Goal: Task Accomplishment & Management: Manage account settings

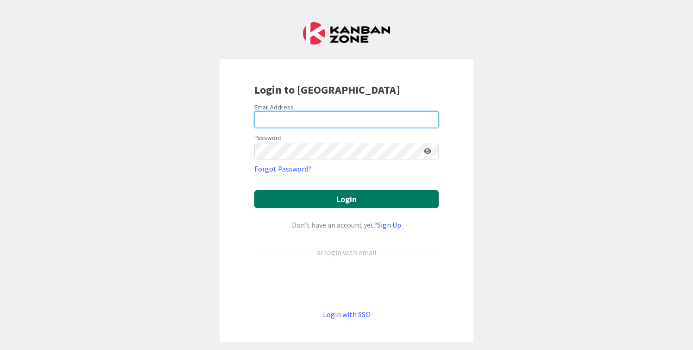
type input "[PERSON_NAME][EMAIL_ADDRESS][DOMAIN_NAME]"
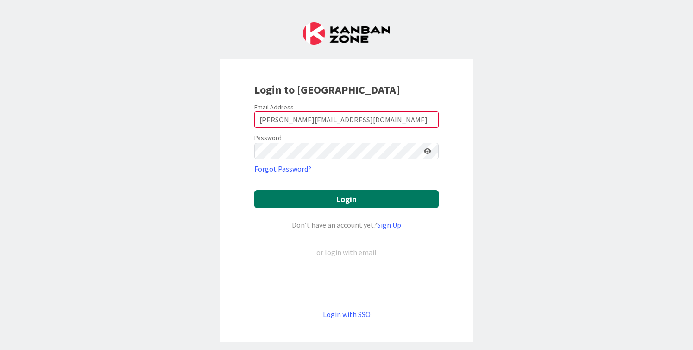
click at [311, 201] on button "Login" at bounding box center [346, 199] width 184 height 18
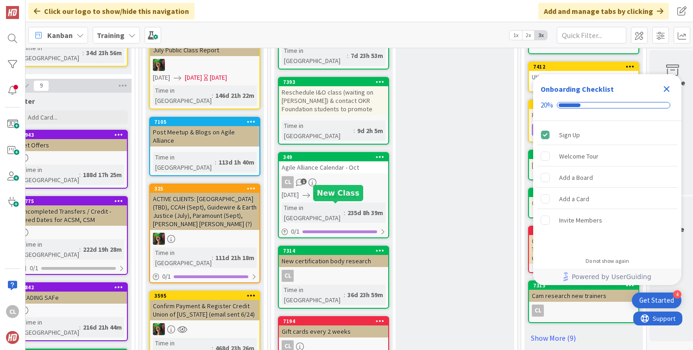
scroll to position [0, 402]
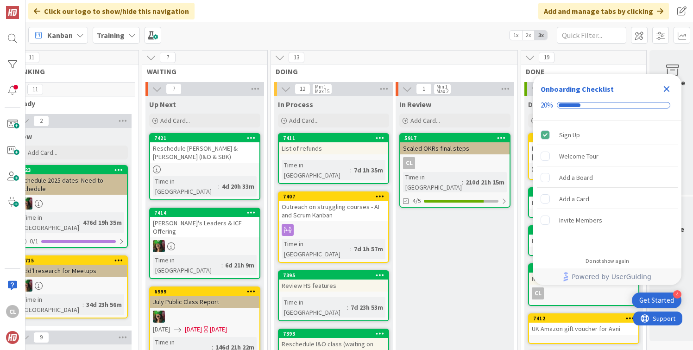
click at [669, 87] on icon "Close Checklist" at bounding box center [666, 88] width 11 height 11
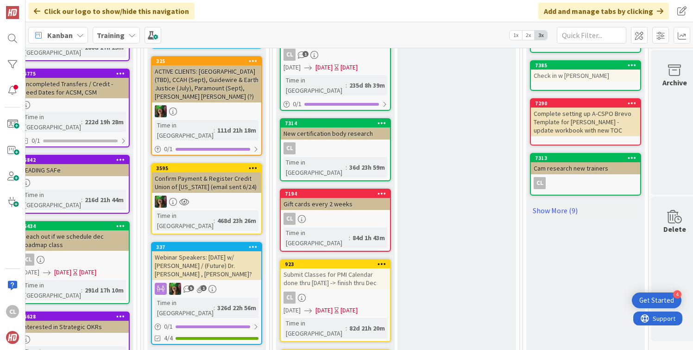
scroll to position [379, 400]
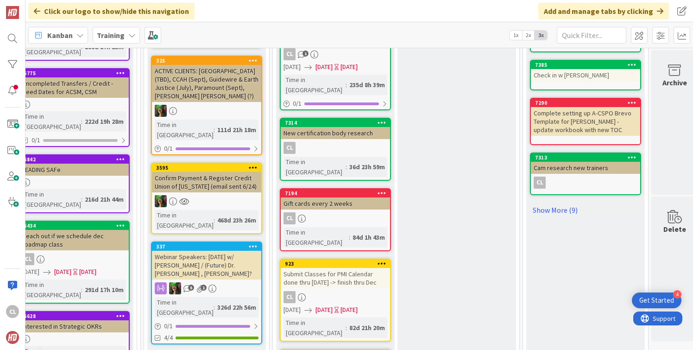
click at [319, 268] on div "Submit Classes for PMI Calendar done thru [DATE] -> finish thru Dec" at bounding box center [335, 278] width 109 height 20
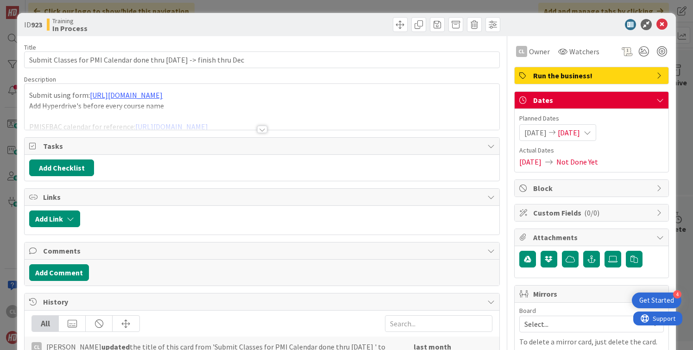
click at [251, 131] on div "Title 66 / 128 Submit Classes for PMI Calendar done thru Nov 3 -> finish thru D…" at bounding box center [261, 296] width 475 height 521
click at [224, 92] on div "Submit using form: https://form.asana.com/?k=rp4RVrmBrsE143RaL9CPUw&d=431877811…" at bounding box center [262, 107] width 474 height 46
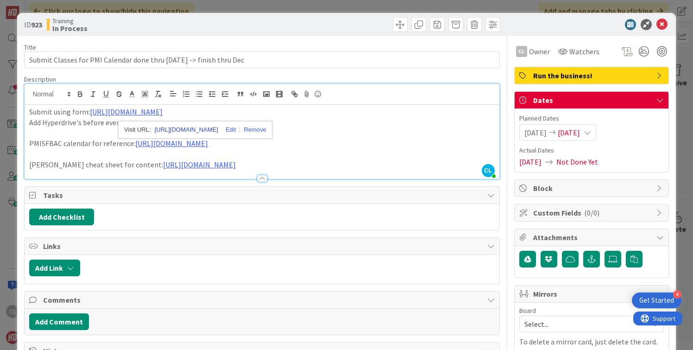
click at [209, 128] on link "https://form.asana.com/?d=431877811551452&k=rp4RVrmBrsE143RaL9CPUw" at bounding box center [186, 130] width 63 height 12
click at [230, 165] on link "https://docs.google.com/document/d/1hSAsRFUteX619qTE4twMvKNYDlmT9jp-NUnv-arz3dU…" at bounding box center [199, 164] width 73 height 9
click at [260, 182] on link "https://docs.google.com/document/d/1hSAsRFUteX619qTE4twMvKNYDlmT9jp-NUnv-arz3dU…" at bounding box center [272, 183] width 63 height 12
click at [211, 11] on div "ID 923 Training In Process Title 66 / 128 Submit Classes for PMI Calendar done …" at bounding box center [346, 175] width 693 height 350
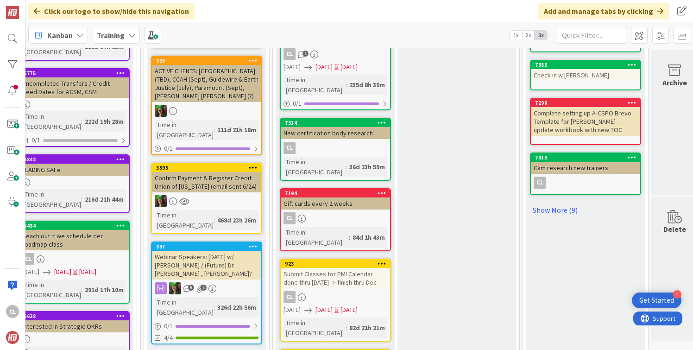
click at [126, 37] on div "Training" at bounding box center [116, 35] width 47 height 17
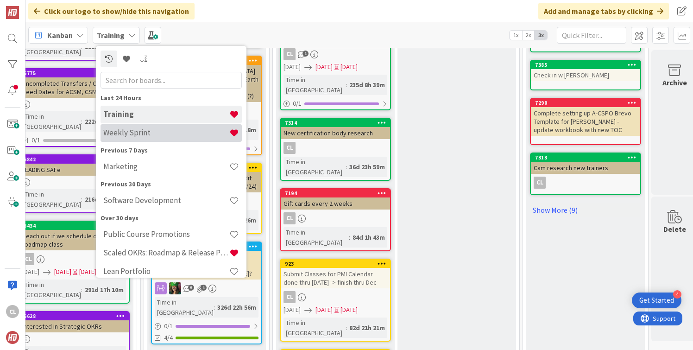
click at [137, 135] on h4 "Weekly Sprint" at bounding box center [166, 132] width 126 height 9
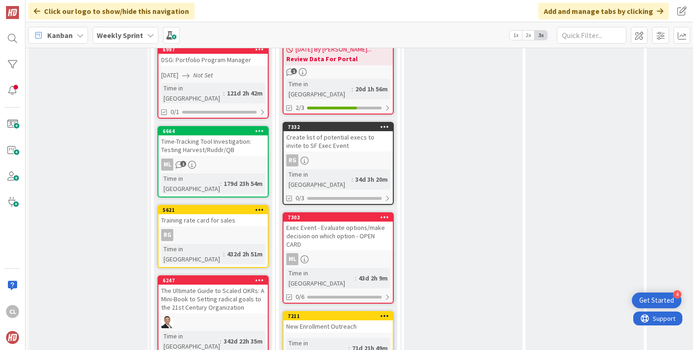
scroll to position [848, 0]
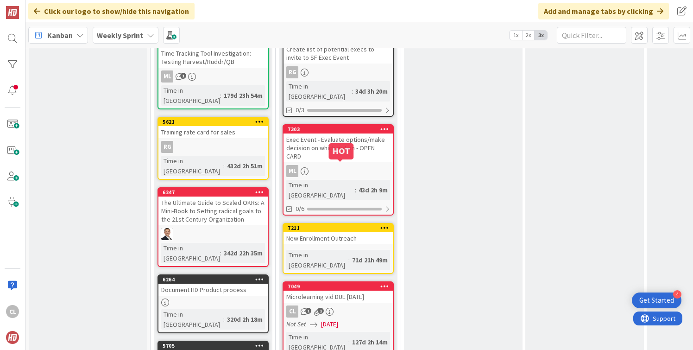
scroll to position [950, 0]
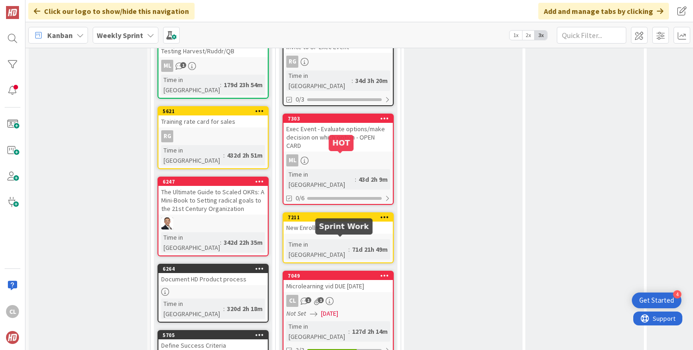
click at [354, 309] on div "Not Set 07/31/2025" at bounding box center [339, 314] width 107 height 10
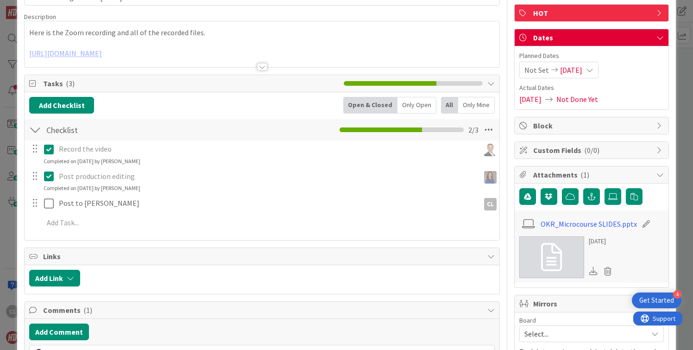
scroll to position [93, 0]
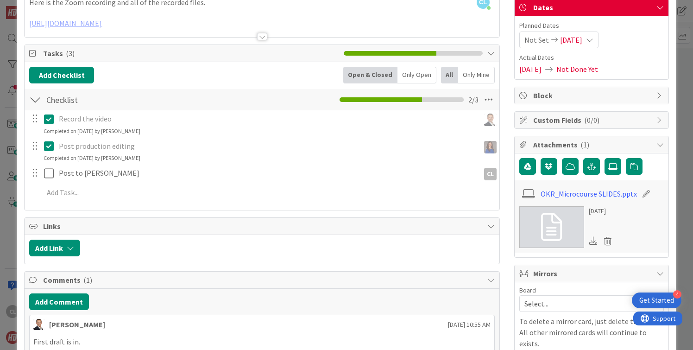
click at [595, 240] on icon at bounding box center [593, 240] width 8 height 8
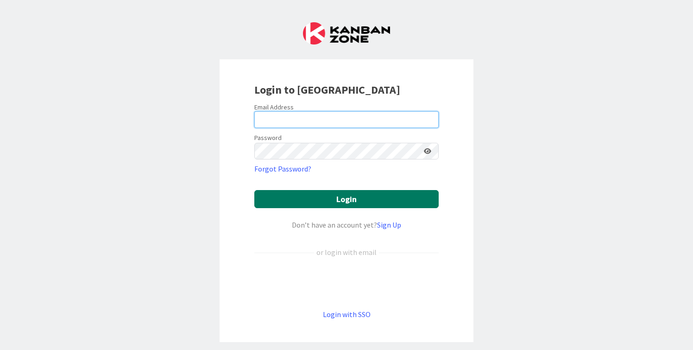
type input "[PERSON_NAME][EMAIL_ADDRESS][DOMAIN_NAME]"
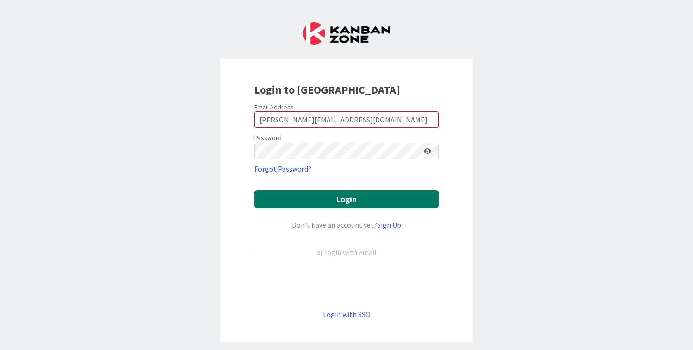
click at [358, 197] on button "Login" at bounding box center [346, 199] width 184 height 18
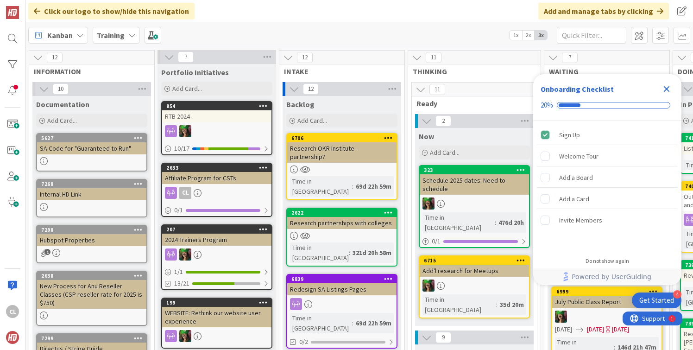
click at [664, 91] on icon "Close Checklist" at bounding box center [667, 89] width 6 height 6
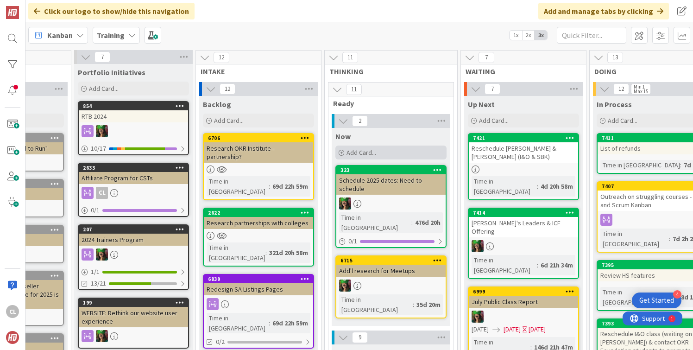
scroll to position [0, 96]
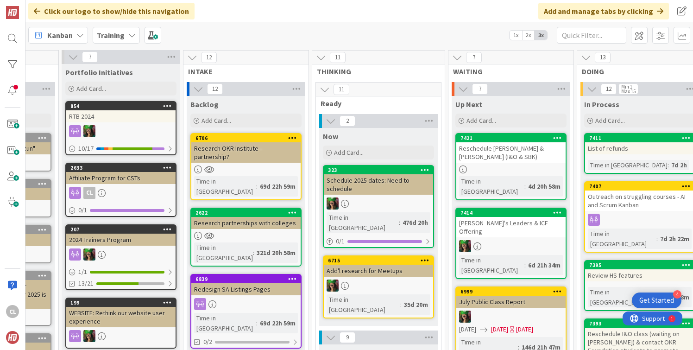
click at [119, 39] on b "Training" at bounding box center [111, 35] width 28 height 9
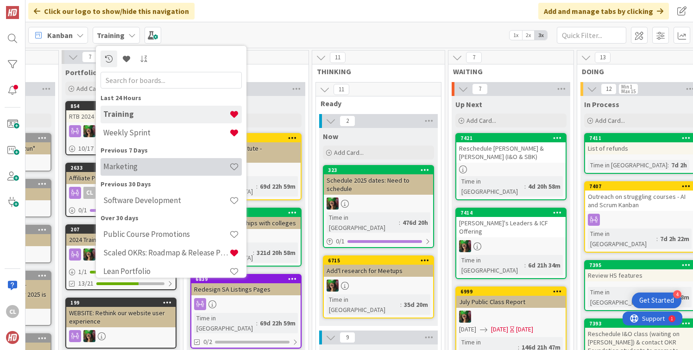
click at [123, 167] on h4 "Marketing" at bounding box center [166, 166] width 126 height 9
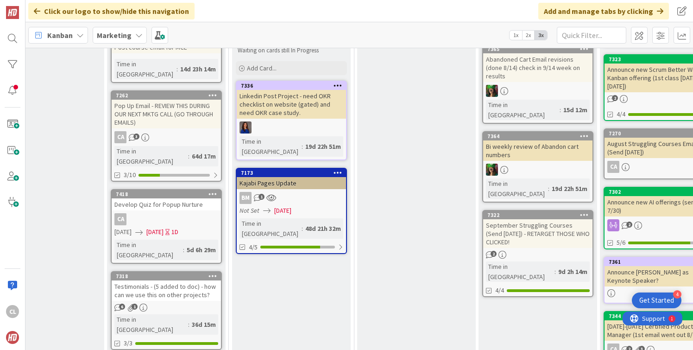
scroll to position [276, 297]
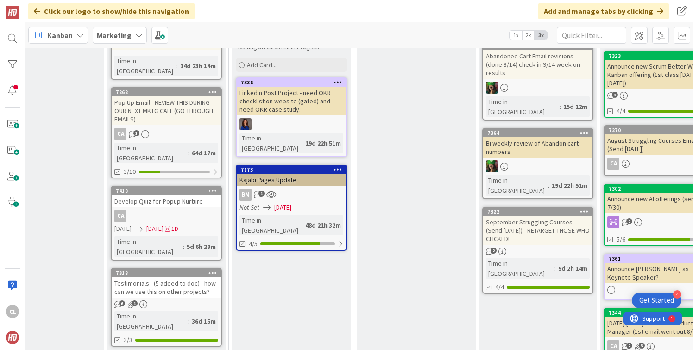
click at [295, 174] on div "Kajabi Pages Update" at bounding box center [291, 180] width 109 height 12
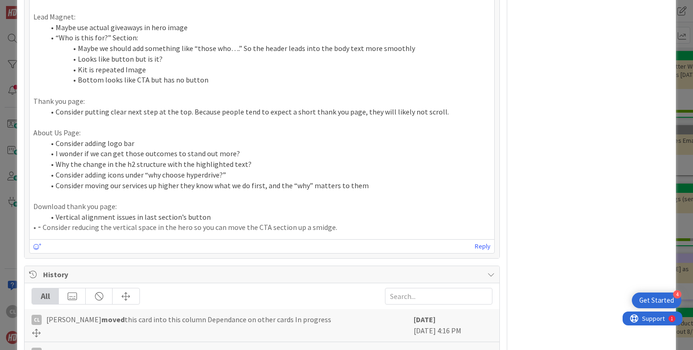
scroll to position [519, 0]
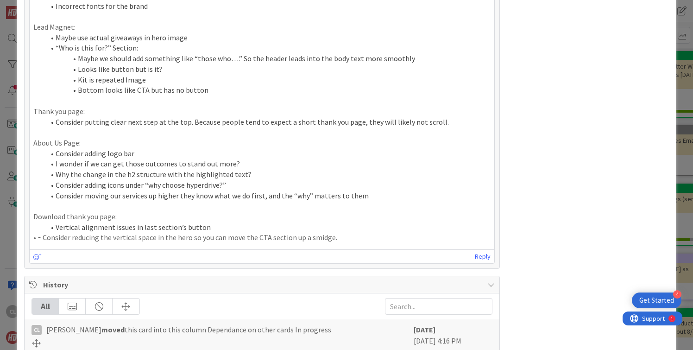
click at [330, 240] on p "• ⁃ Consider reducing the vertical space in the hero so you can move the CTA se…" at bounding box center [261, 237] width 457 height 11
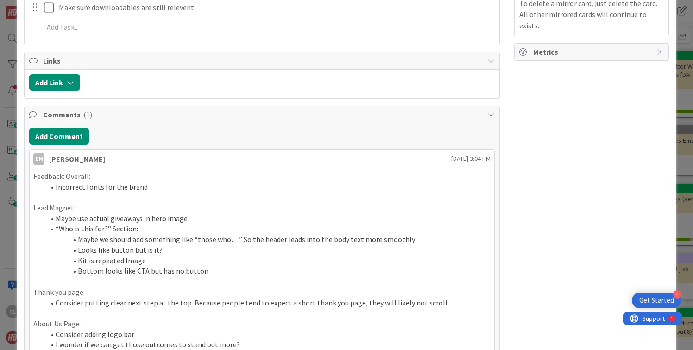
scroll to position [0, 0]
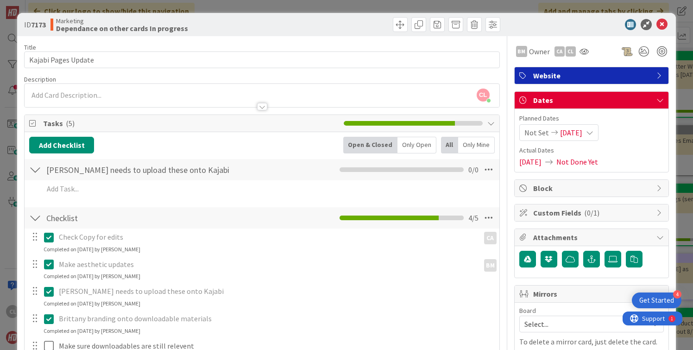
click at [36, 170] on div at bounding box center [35, 169] width 12 height 17
click at [663, 26] on icon at bounding box center [661, 24] width 11 height 11
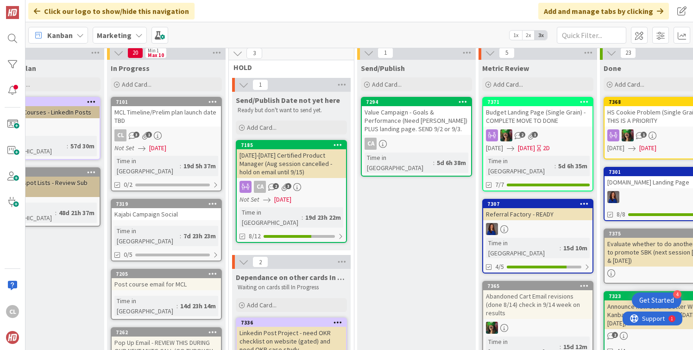
scroll to position [34, 297]
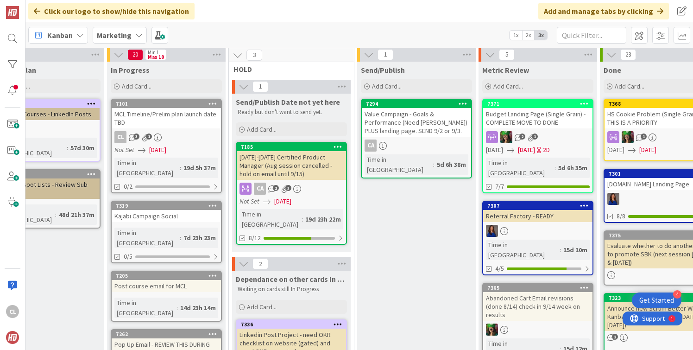
click at [164, 120] on div "MCL Timeline/Prelim plan launch date TBD" at bounding box center [166, 118] width 109 height 20
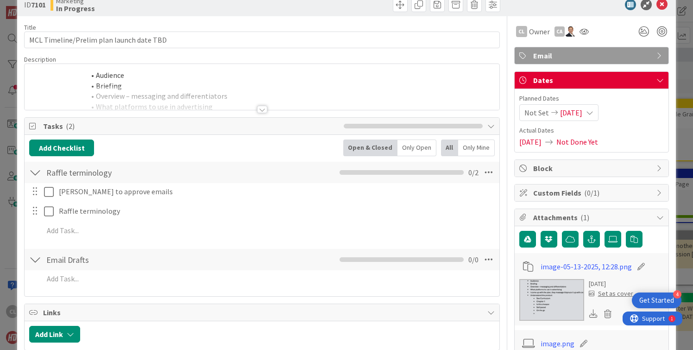
click at [191, 102] on div at bounding box center [262, 98] width 474 height 24
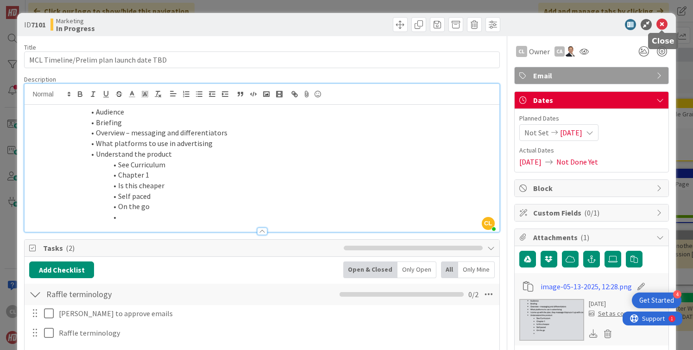
click at [662, 27] on icon at bounding box center [661, 24] width 11 height 11
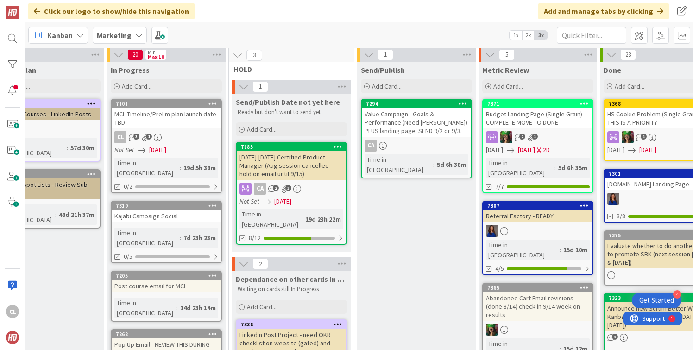
click at [176, 215] on link "7319 Kajabi Campaign Social Time in Column : 7d 23h 23m 0/5" at bounding box center [166, 232] width 111 height 63
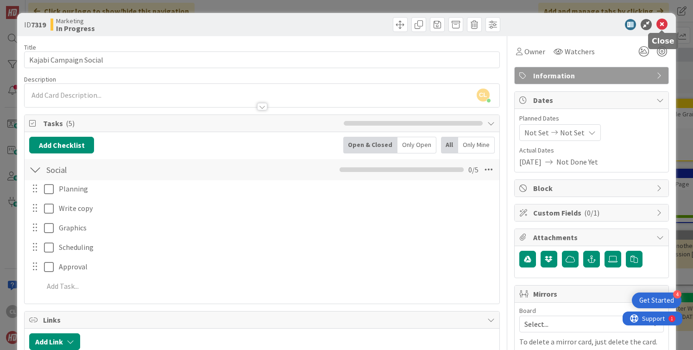
click at [662, 26] on icon at bounding box center [661, 24] width 11 height 11
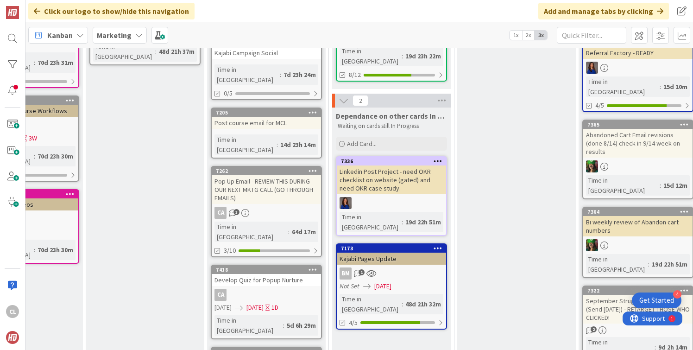
scroll to position [202, 197]
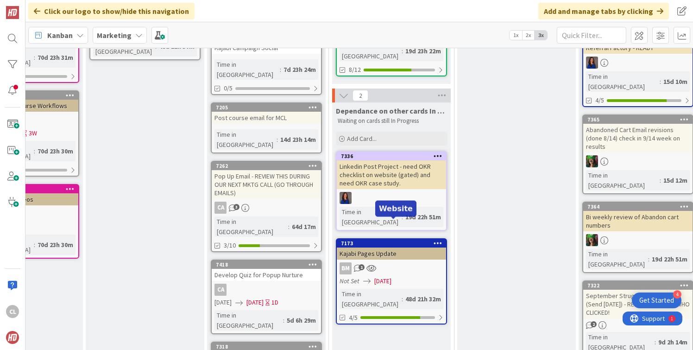
click at [401, 247] on div "Kajabi Pages Update" at bounding box center [391, 253] width 109 height 12
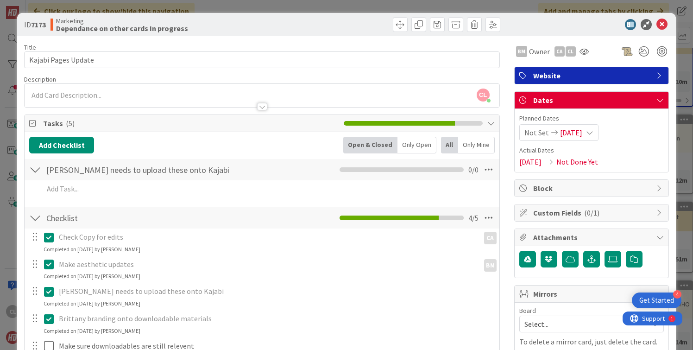
click at [662, 25] on icon at bounding box center [661, 24] width 11 height 11
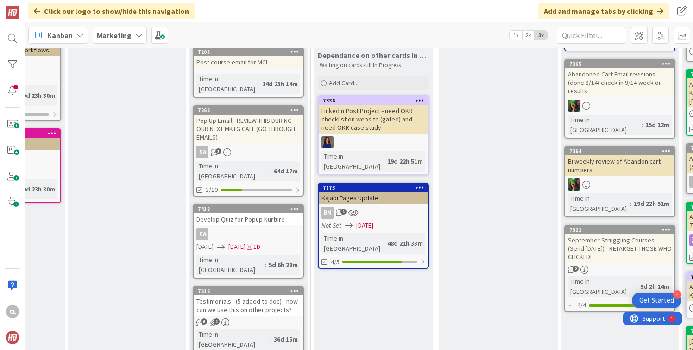
scroll to position [264, 215]
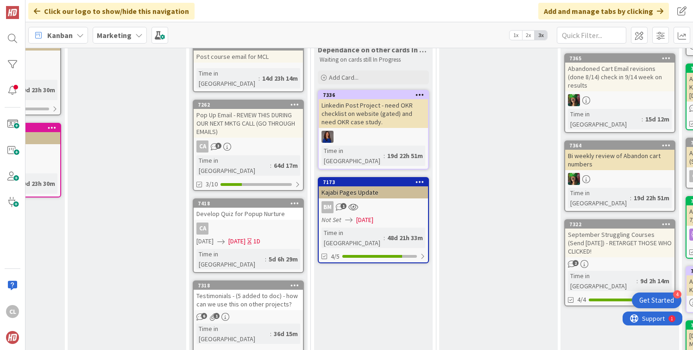
click at [394, 201] on div "BM 1" at bounding box center [373, 207] width 109 height 12
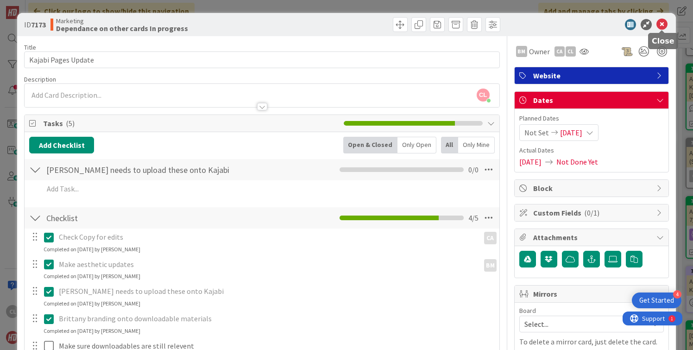
click at [664, 21] on icon at bounding box center [661, 24] width 11 height 11
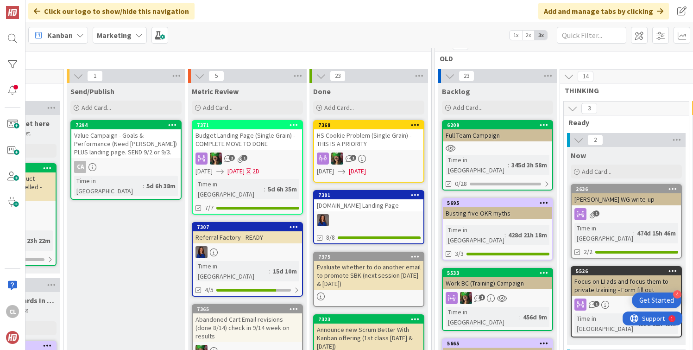
scroll to position [13, 589]
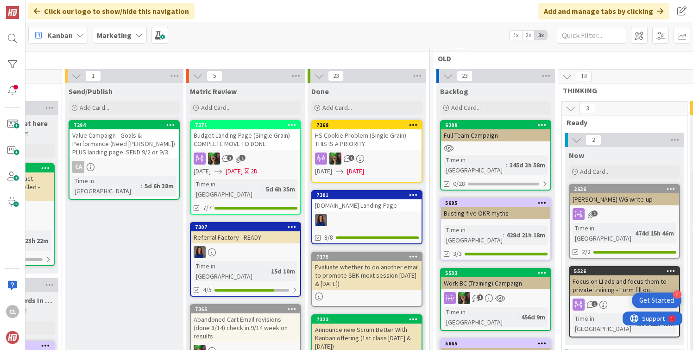
click at [125, 35] on b "Marketing" at bounding box center [114, 35] width 35 height 9
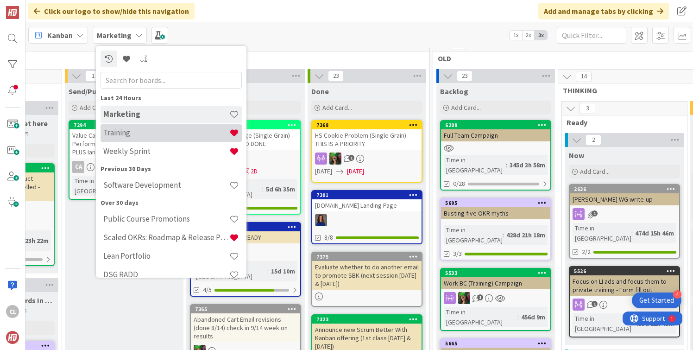
click at [154, 137] on h4 "Training" at bounding box center [166, 132] width 126 height 9
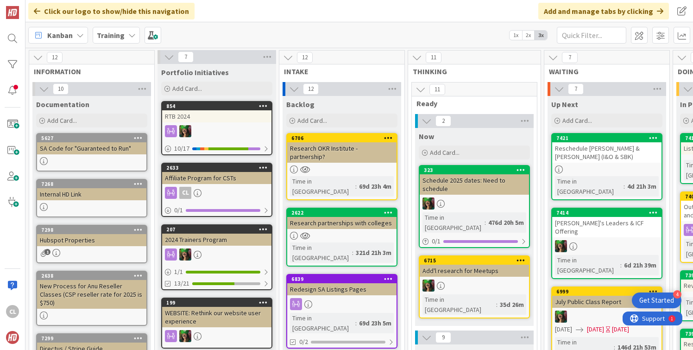
click at [120, 34] on b "Training" at bounding box center [111, 35] width 28 height 9
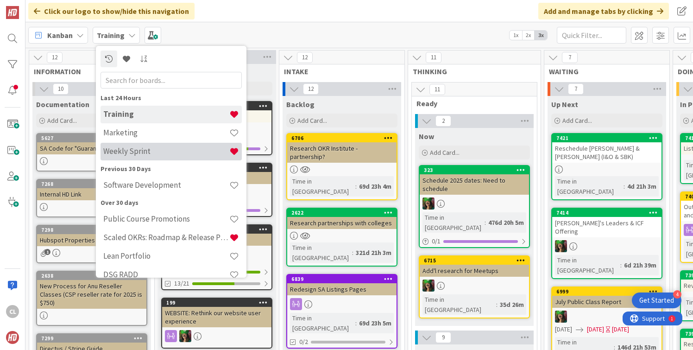
click at [144, 153] on h4 "Weekly Sprint" at bounding box center [166, 150] width 126 height 9
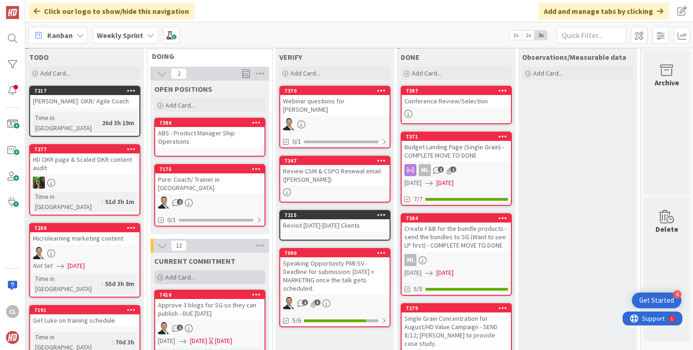
scroll to position [0, 128]
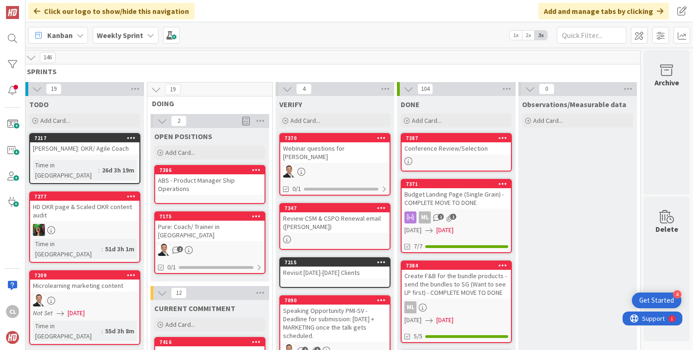
click at [140, 36] on b "Weekly Sprint" at bounding box center [120, 35] width 46 height 9
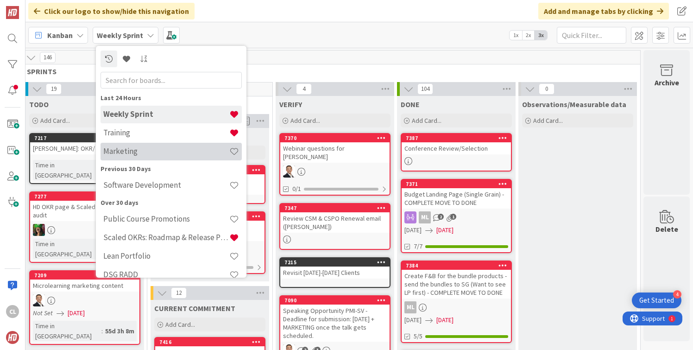
click at [139, 151] on h4 "Marketing" at bounding box center [166, 150] width 126 height 9
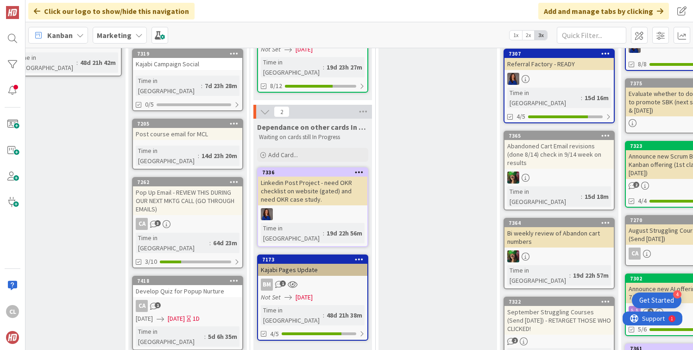
scroll to position [195, 276]
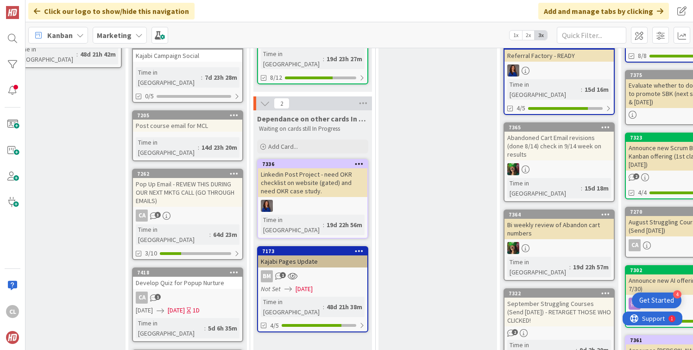
click at [291, 255] on div "Kajabi Pages Update" at bounding box center [312, 261] width 109 height 12
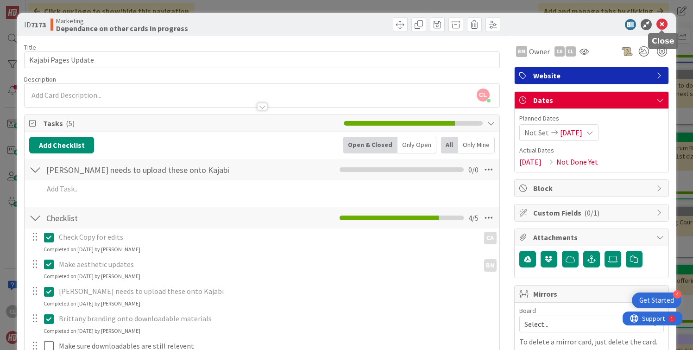
click at [659, 26] on icon at bounding box center [661, 24] width 11 height 11
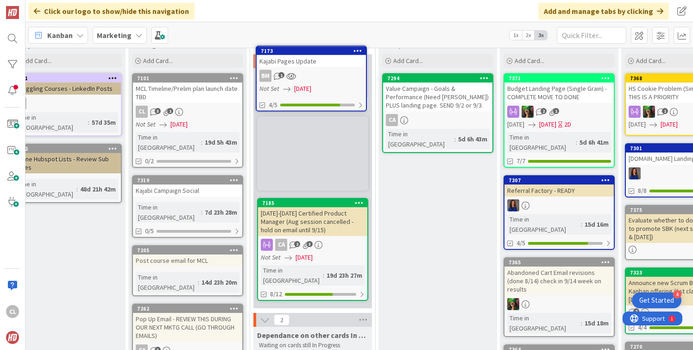
scroll to position [0, 276]
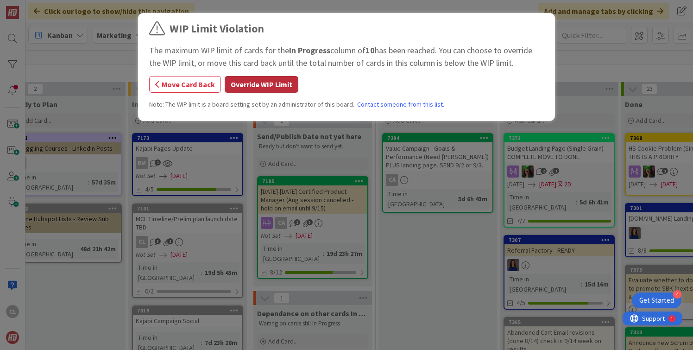
click at [259, 82] on button "Override WIP Limit" at bounding box center [262, 84] width 74 height 17
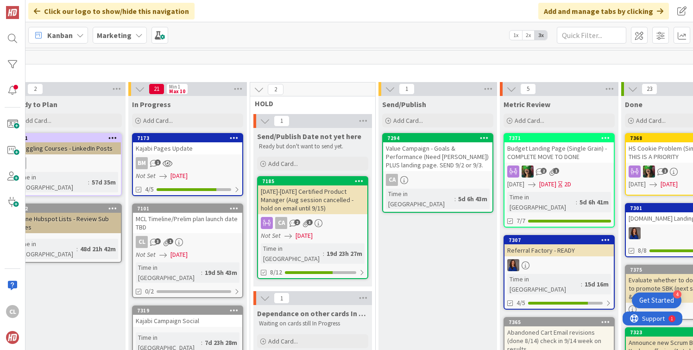
click at [177, 150] on div "Kajabi Pages Update" at bounding box center [187, 148] width 109 height 12
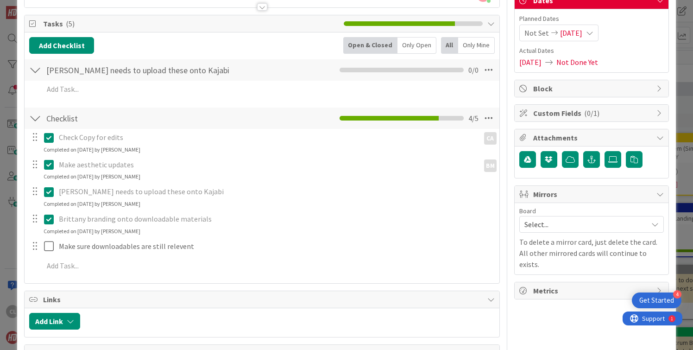
scroll to position [101, 0]
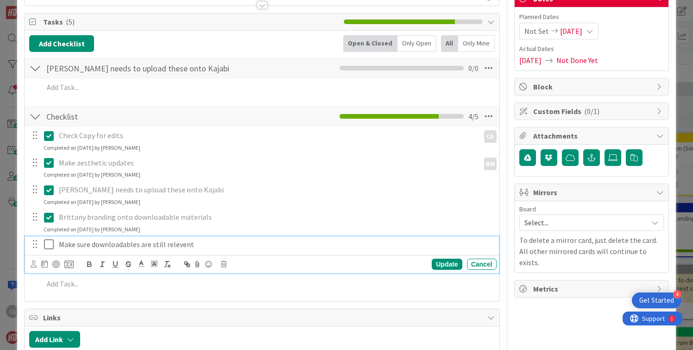
click at [201, 249] on p "Make sure downloadables are still relevent" at bounding box center [276, 244] width 434 height 11
click at [447, 264] on div "Update" at bounding box center [447, 264] width 30 height 11
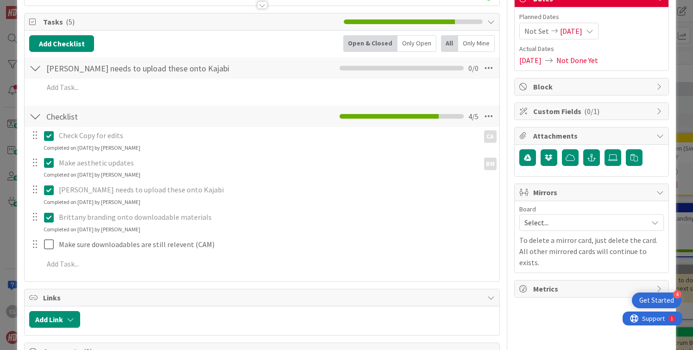
scroll to position [0, 0]
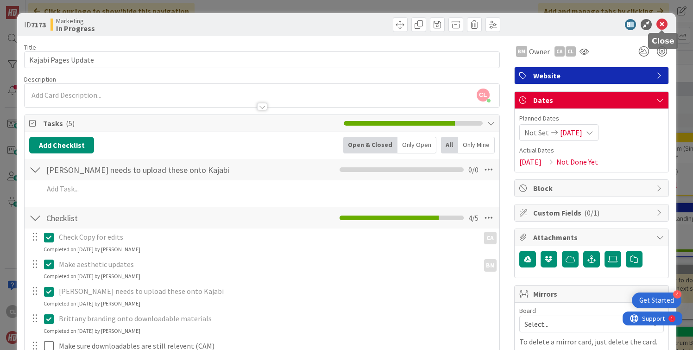
click at [661, 28] on icon at bounding box center [661, 24] width 11 height 11
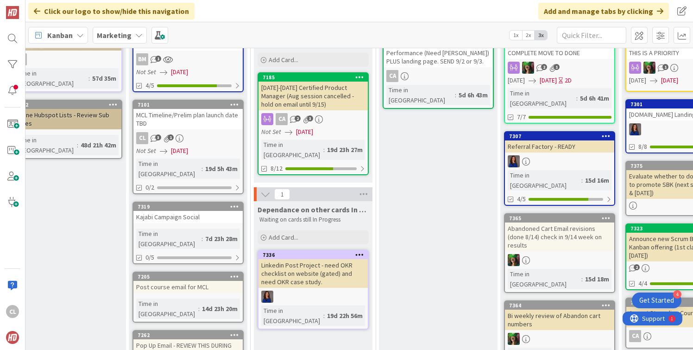
scroll to position [0, 275]
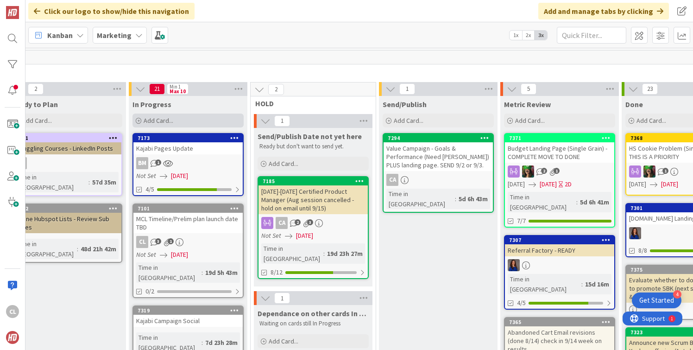
click at [166, 123] on span "Add Card..." at bounding box center [159, 120] width 30 height 8
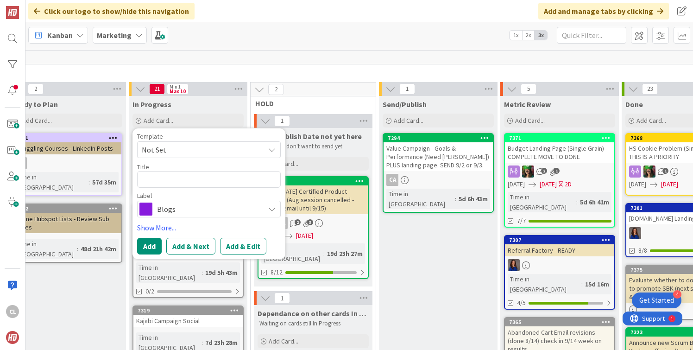
click at [183, 205] on span "Blogs" at bounding box center [208, 208] width 103 height 13
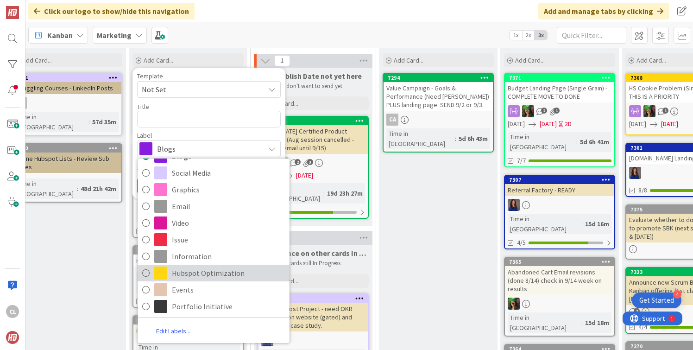
scroll to position [0, 0]
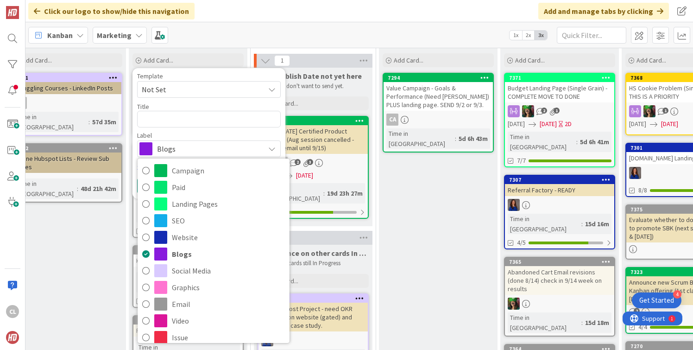
click at [310, 31] on div "Kanban Marketing 1x 2x 3x" at bounding box center [359, 34] width 668 height 25
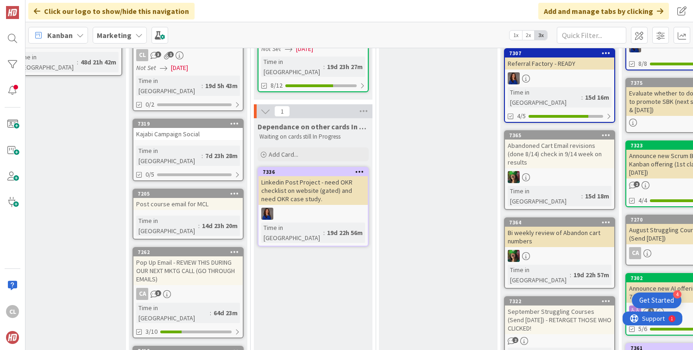
scroll to position [0, 275]
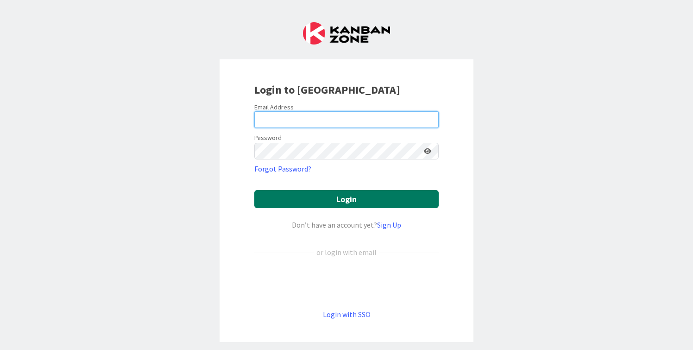
type input "[PERSON_NAME][EMAIL_ADDRESS][DOMAIN_NAME]"
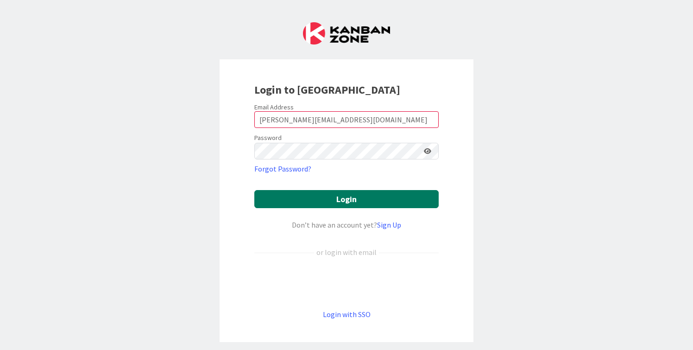
click at [324, 198] on button "Login" at bounding box center [346, 199] width 184 height 18
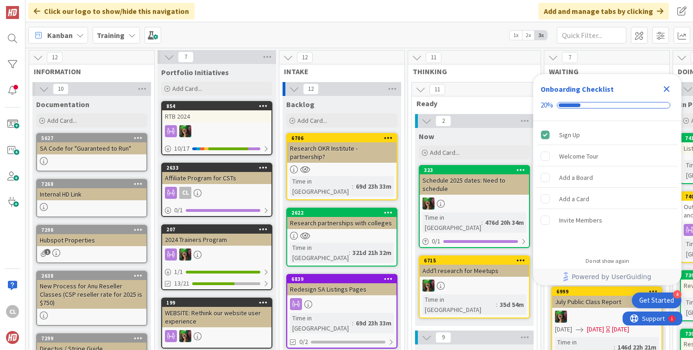
click at [120, 31] on b "Training" at bounding box center [111, 35] width 28 height 9
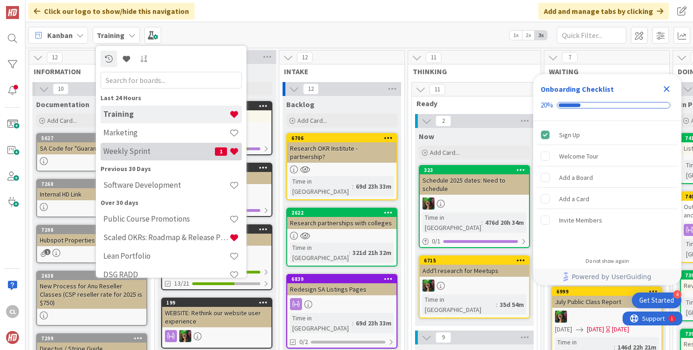
click at [149, 151] on h4 "Weekly Sprint" at bounding box center [159, 150] width 112 height 9
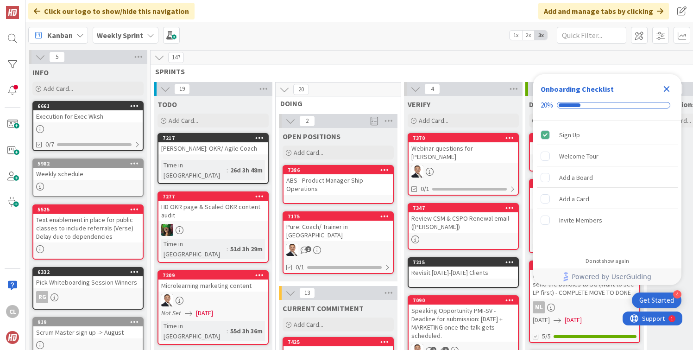
click at [133, 38] on b "Weekly Sprint" at bounding box center [120, 35] width 46 height 9
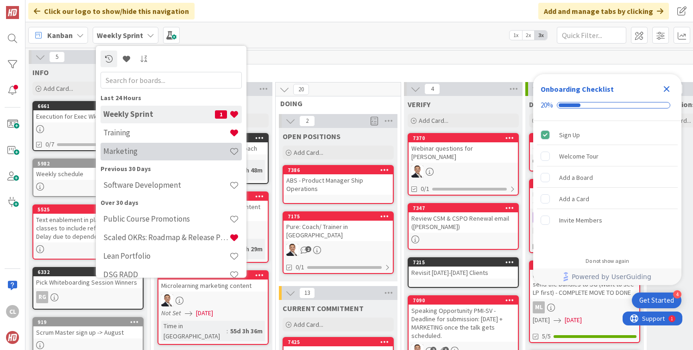
click at [135, 155] on h4 "Marketing" at bounding box center [166, 150] width 126 height 9
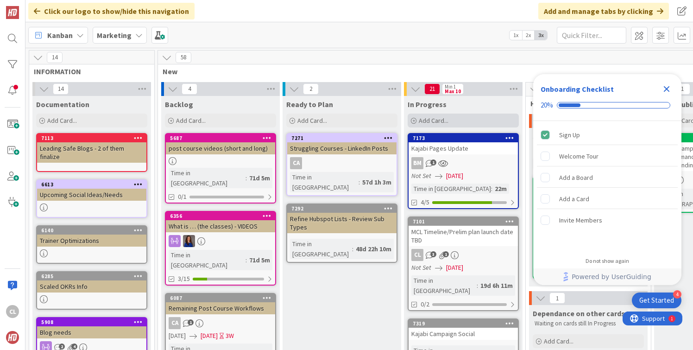
click at [450, 117] on div "Add Card..." at bounding box center [463, 121] width 111 height 14
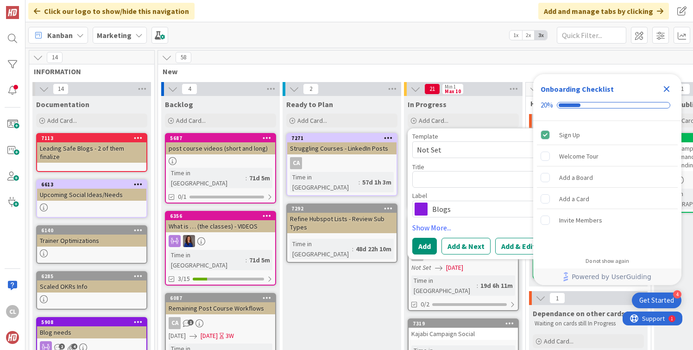
click at [442, 214] on span "Blogs" at bounding box center [483, 208] width 103 height 13
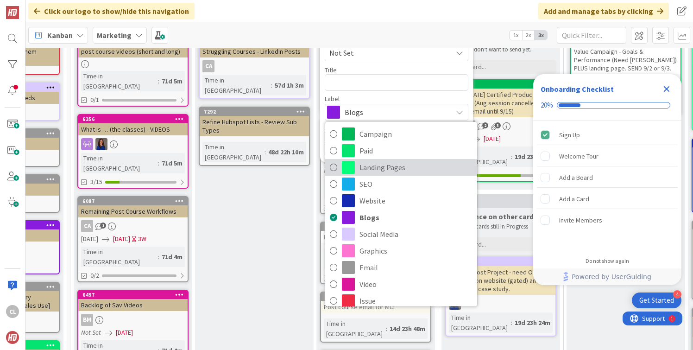
click at [391, 164] on span "Landing Pages" at bounding box center [416, 167] width 113 height 14
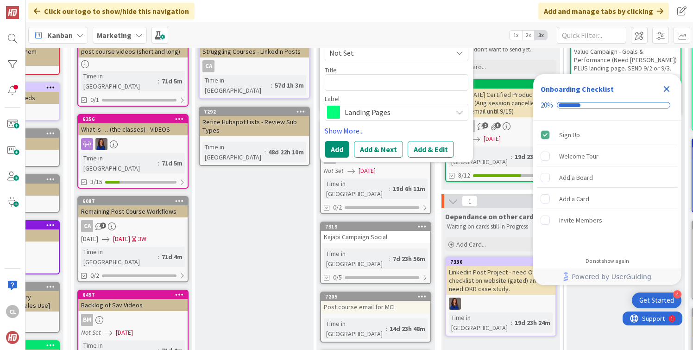
scroll to position [61, 88]
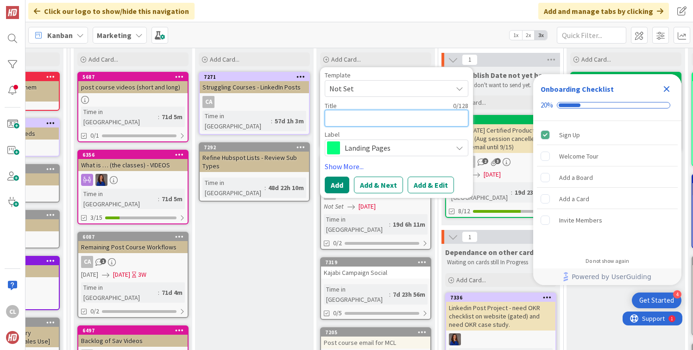
click at [350, 116] on textarea at bounding box center [397, 118] width 144 height 17
type textarea "x"
type textarea "R"
type textarea "x"
type textarea "Re"
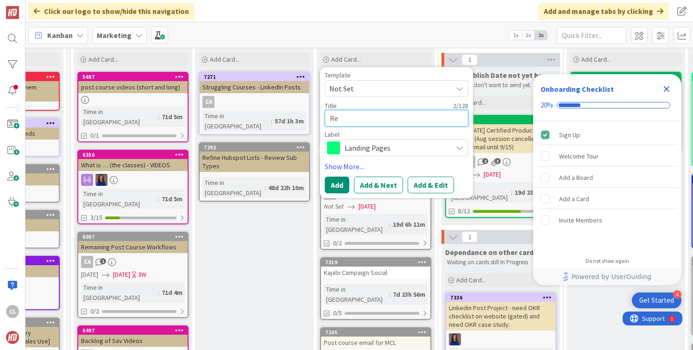
type textarea "x"
type textarea "Rev"
type textarea "x"
type textarea "Revi"
type textarea "x"
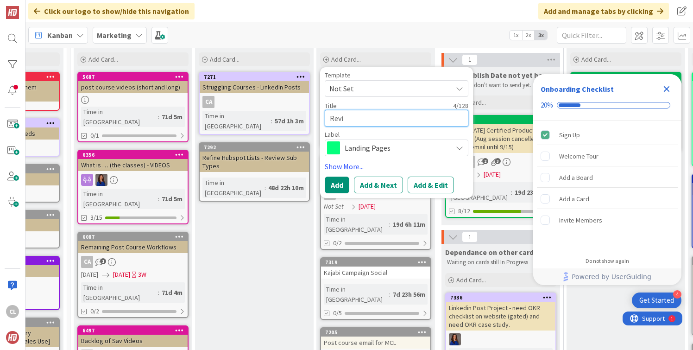
type textarea "Revie"
type textarea "x"
type textarea "Review"
type textarea "x"
type textarea "Review n"
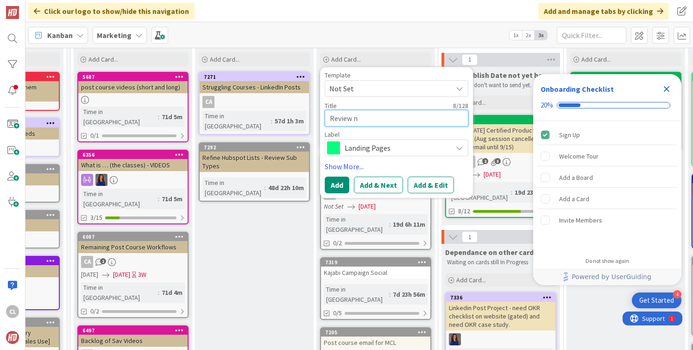
type textarea "x"
type textarea "Review nu"
type textarea "x"
type textarea "Review nut"
type textarea "x"
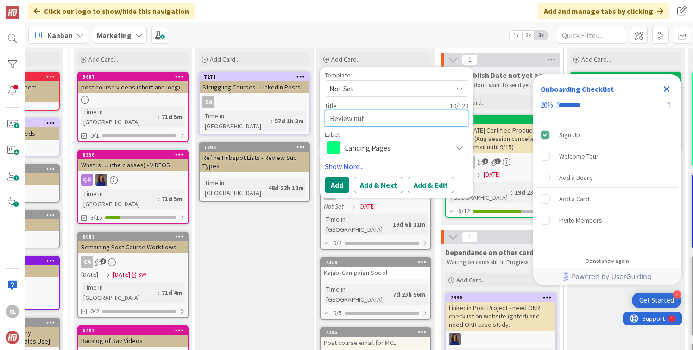
type textarea "Review nutu"
type textarea "x"
type textarea "Review nuture"
type textarea "x"
type textarea "Review nuture"
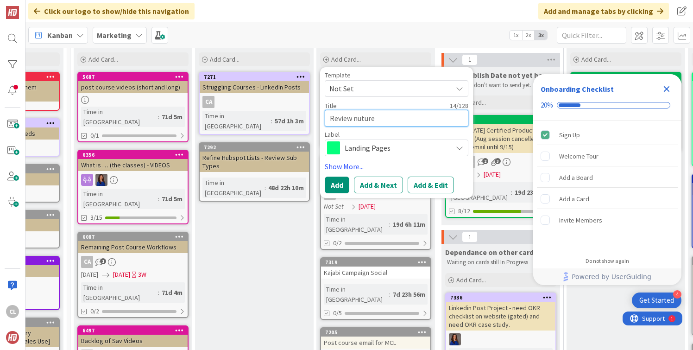
type textarea "x"
type textarea "Review nuture d"
type textarea "x"
type textarea "Review nuture dr"
type textarea "x"
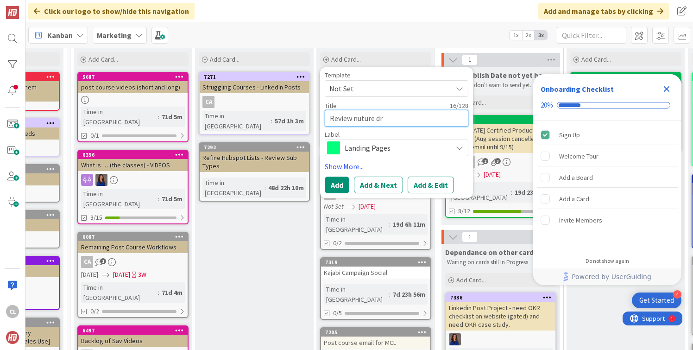
type textarea "Review nuture dra"
type textarea "x"
type textarea "Review nuture draf"
type textarea "x"
type textarea "Review nuture draft"
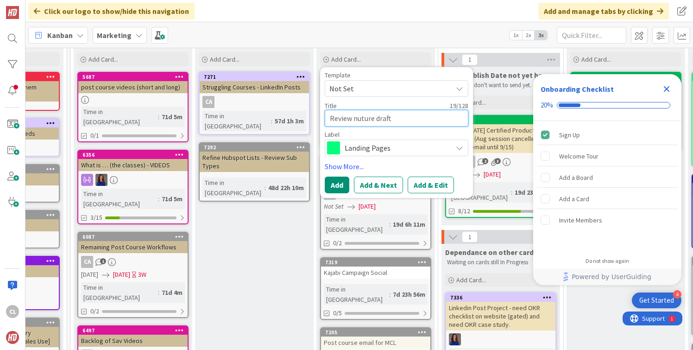
type textarea "x"
type textarea "Review nuture draft"
type textarea "x"
type textarea "Review nuture draft q"
type textarea "x"
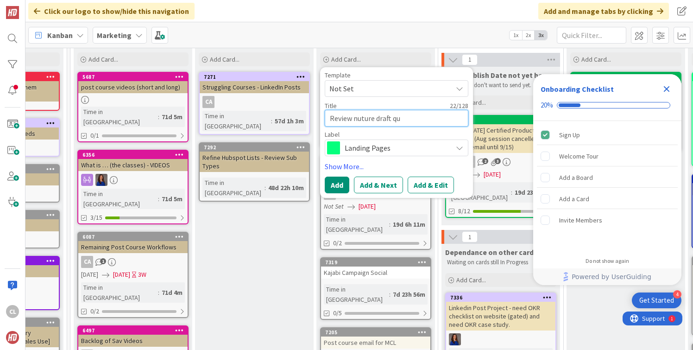
type textarea "Review nuture draft qui"
type textarea "x"
type textarea "Review nuture draft quiz"
click at [391, 118] on textarea "Review nuture draft quiz" at bounding box center [397, 118] width 144 height 17
type textarea "x"
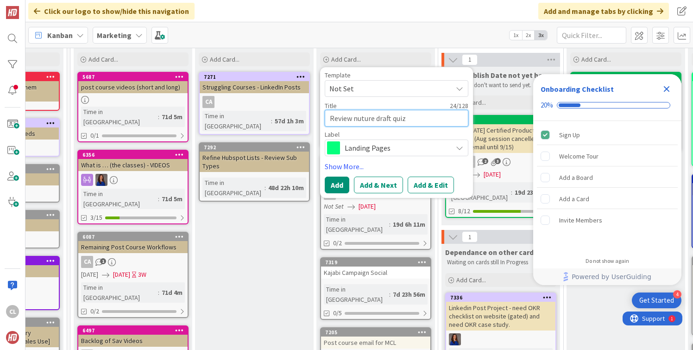
type textarea "Review nuture draftquiz"
type textarea "x"
type textarea "Review nuture drafquiz"
type textarea "x"
type textarea "Review nuture draquiz"
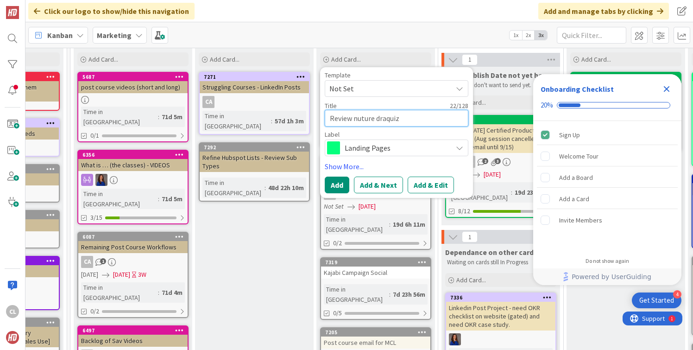
type textarea "x"
type textarea "Review nuture drquiz"
type textarea "x"
type textarea "Review nuture dquiz"
type textarea "x"
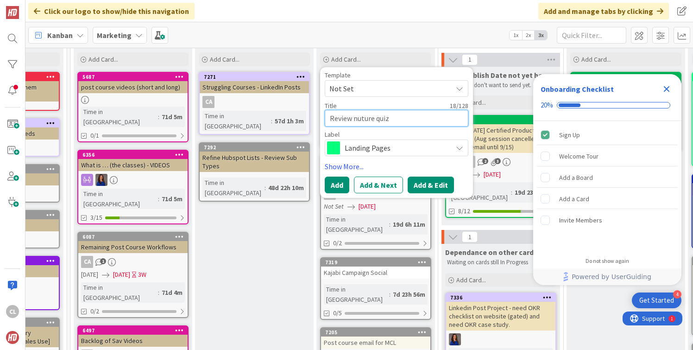
type textarea "Review nuture quiz"
click at [422, 178] on button "Add & Edit" at bounding box center [431, 185] width 46 height 17
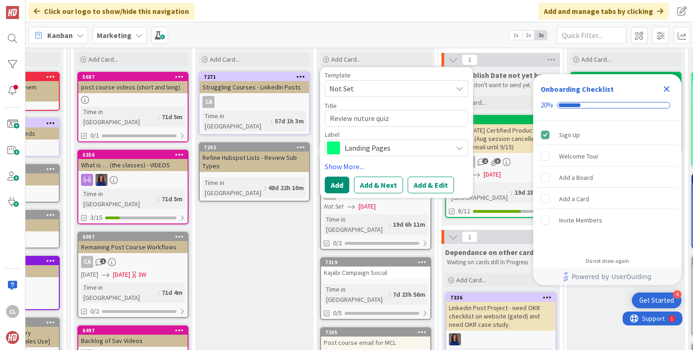
type textarea "x"
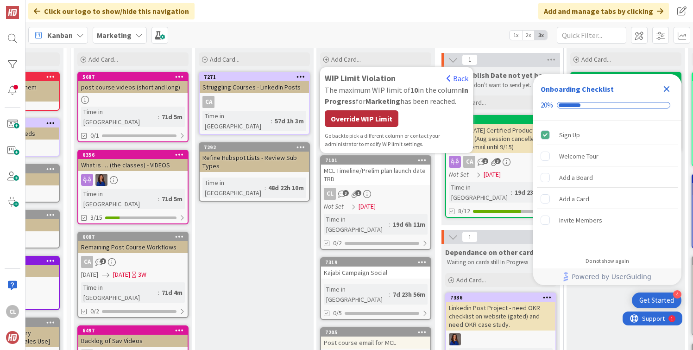
click at [376, 118] on div "Override WIP Limit" at bounding box center [362, 118] width 74 height 17
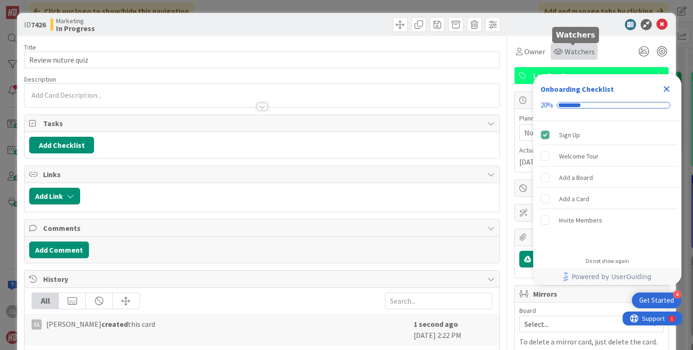
click at [574, 50] on span "Watchers" at bounding box center [580, 51] width 30 height 11
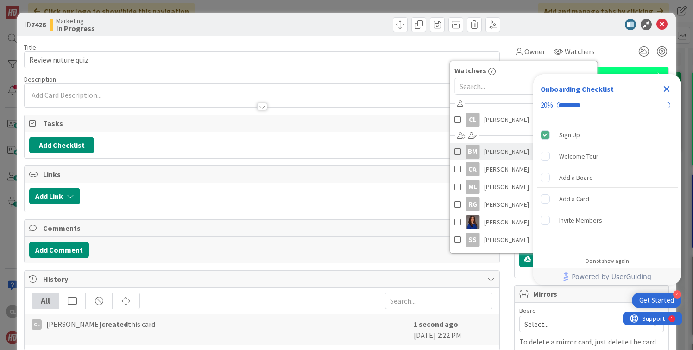
click at [479, 154] on link "BM [PERSON_NAME]" at bounding box center [523, 152] width 147 height 18
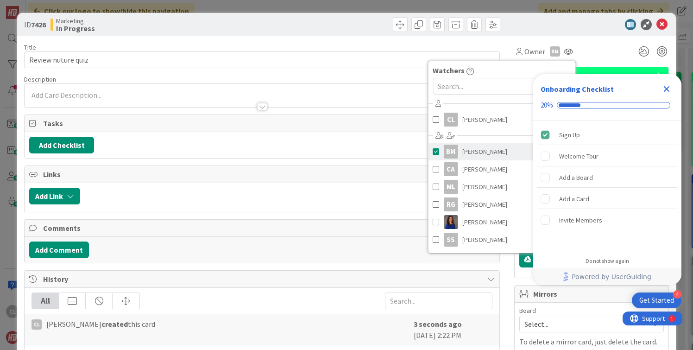
click at [469, 148] on span "[PERSON_NAME]" at bounding box center [484, 152] width 45 height 14
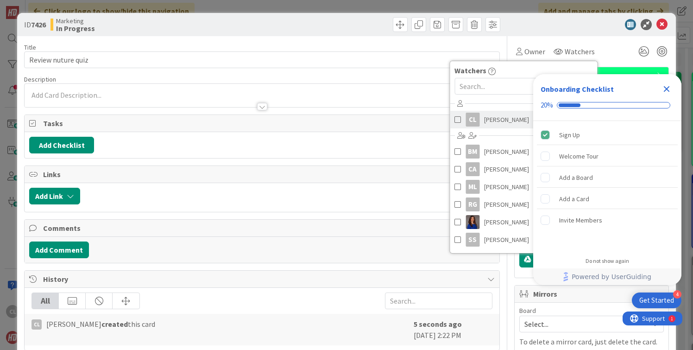
click at [479, 122] on link "CL Cameron Louie" at bounding box center [523, 120] width 147 height 18
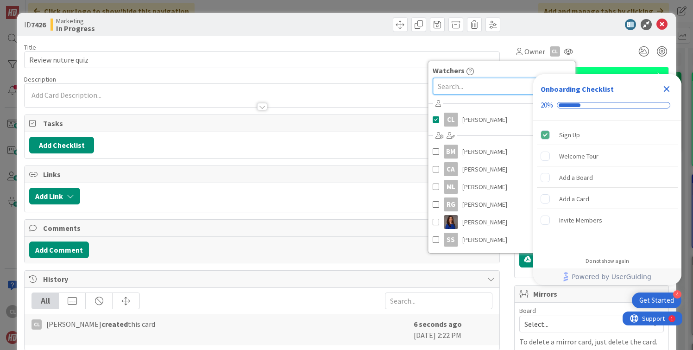
click at [465, 88] on input "text" at bounding box center [502, 86] width 138 height 17
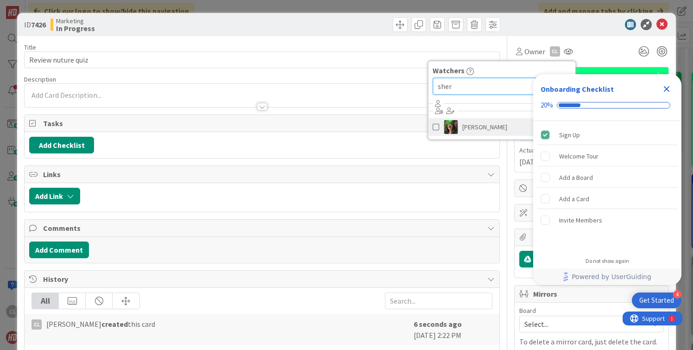
type input "sher"
click at [461, 124] on link "[PERSON_NAME]" at bounding box center [501, 127] width 147 height 18
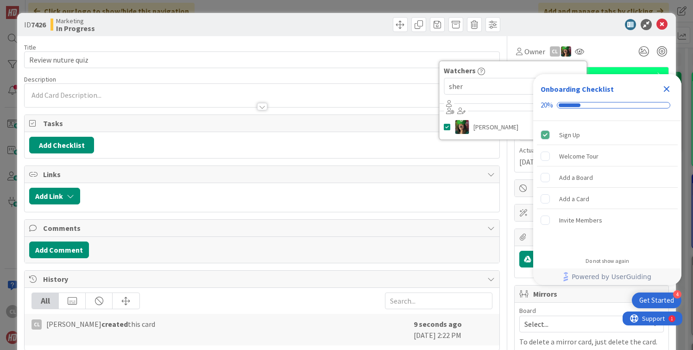
click at [388, 105] on div at bounding box center [262, 102] width 474 height 10
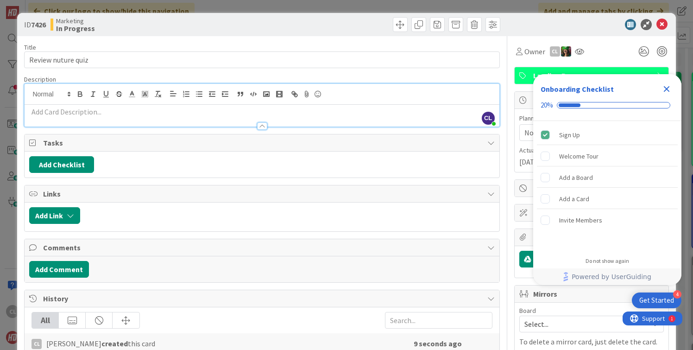
click at [127, 114] on p at bounding box center [261, 112] width 465 height 11
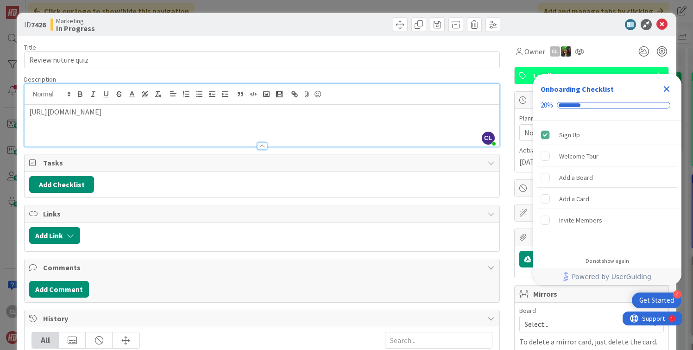
click at [368, 34] on div "ID 7426 Marketing In Progress" at bounding box center [346, 24] width 658 height 23
click at [664, 25] on icon at bounding box center [661, 24] width 11 height 11
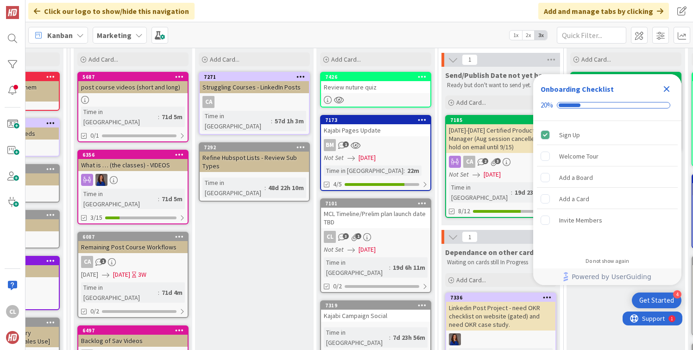
scroll to position [0, 88]
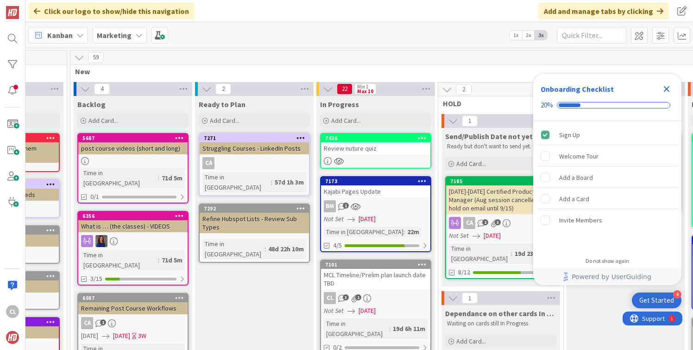
click at [668, 93] on icon "Close Checklist" at bounding box center [666, 88] width 11 height 11
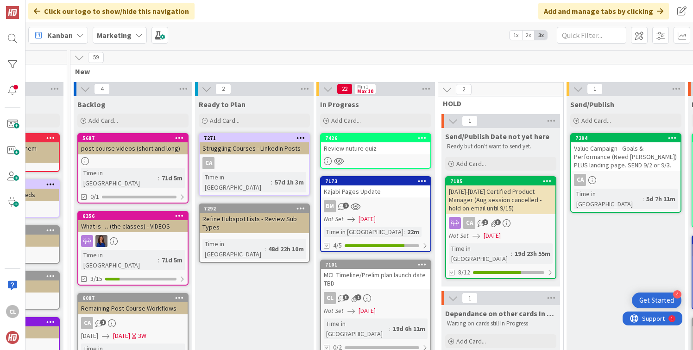
scroll to position [0, 0]
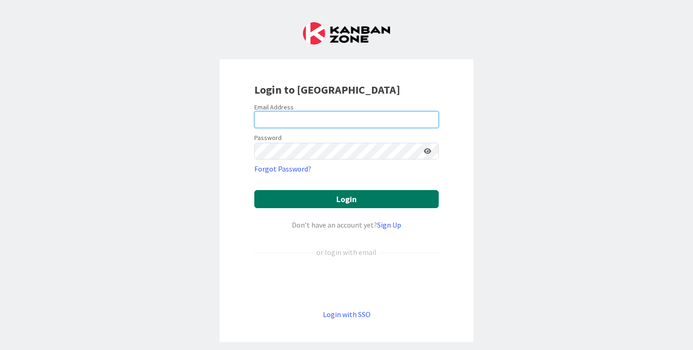
type input "[PERSON_NAME][EMAIL_ADDRESS][DOMAIN_NAME]"
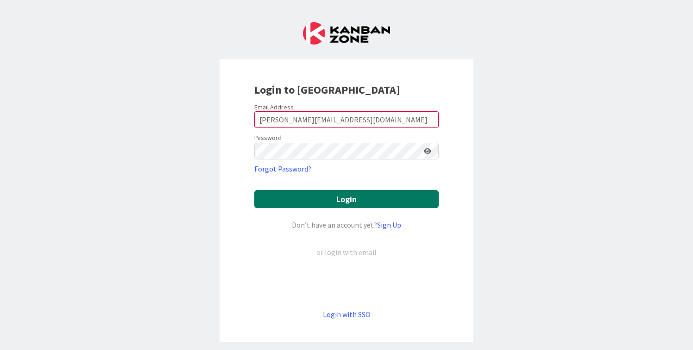
click at [366, 201] on button "Login" at bounding box center [346, 199] width 184 height 18
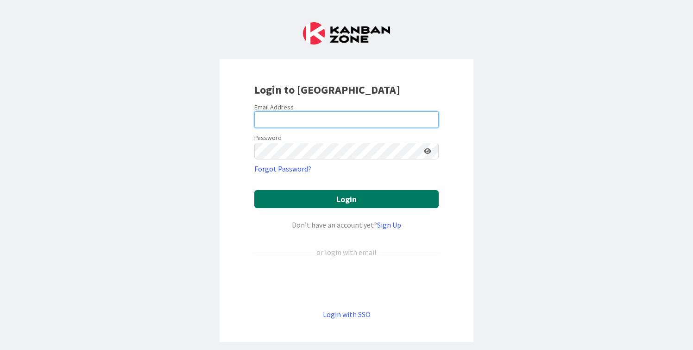
type input "[PERSON_NAME][EMAIL_ADDRESS][DOMAIN_NAME]"
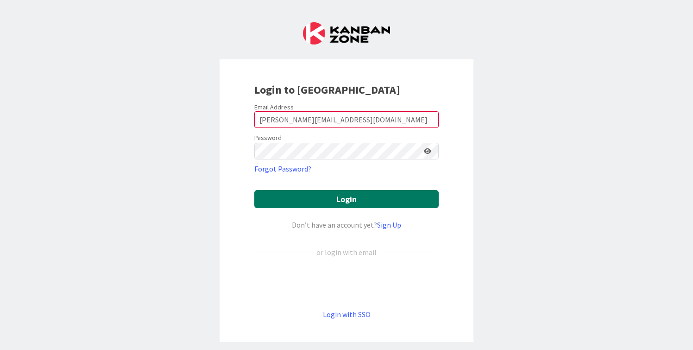
click at [367, 202] on button "Login" at bounding box center [346, 199] width 184 height 18
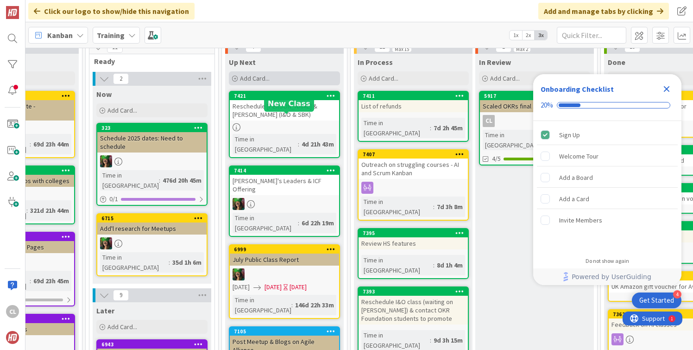
scroll to position [44, 322]
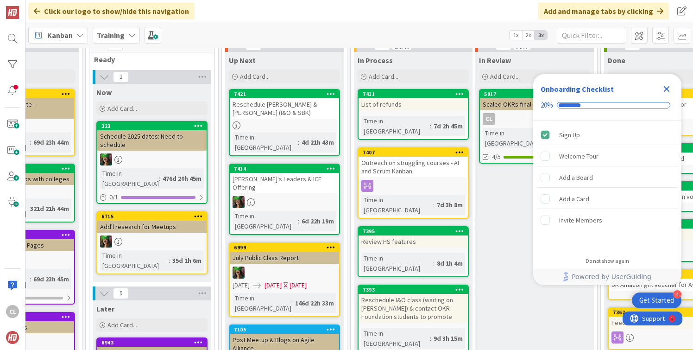
click at [116, 38] on b "Training" at bounding box center [111, 35] width 28 height 9
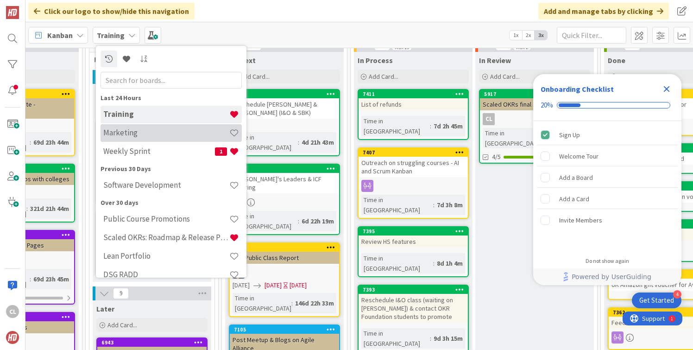
click at [149, 133] on h4 "Marketing" at bounding box center [166, 132] width 126 height 9
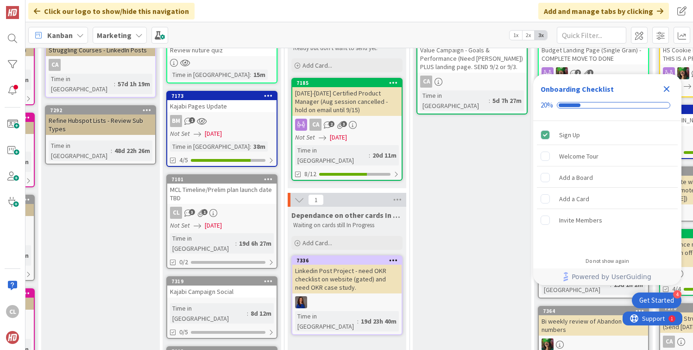
scroll to position [432, 241]
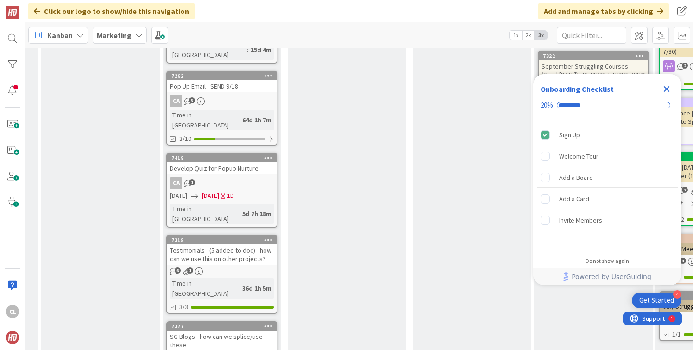
click at [230, 244] on div "Testimonials - (5 added to doc) - how can we use this on other projects?" at bounding box center [221, 254] width 109 height 20
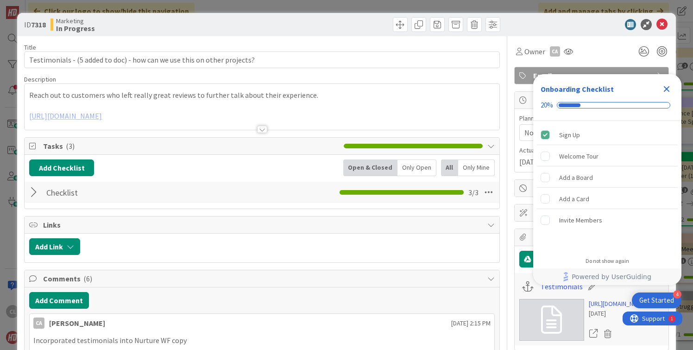
click at [189, 122] on div at bounding box center [262, 118] width 474 height 24
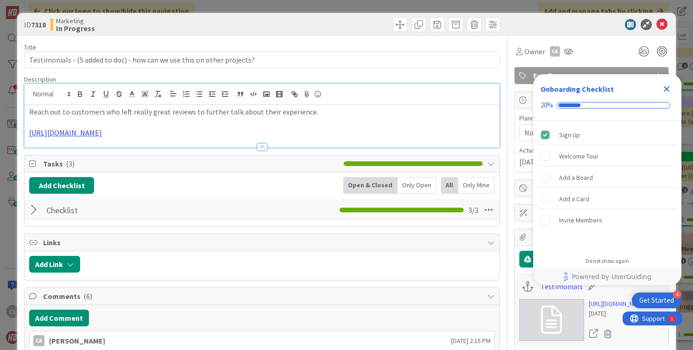
click at [102, 133] on link "[URL][DOMAIN_NAME]" at bounding box center [65, 132] width 73 height 9
click at [185, 148] on link "[URL][DOMAIN_NAME]" at bounding box center [169, 151] width 63 height 12
click at [668, 27] on div at bounding box center [587, 24] width 164 height 11
click at [661, 22] on icon at bounding box center [661, 24] width 11 height 11
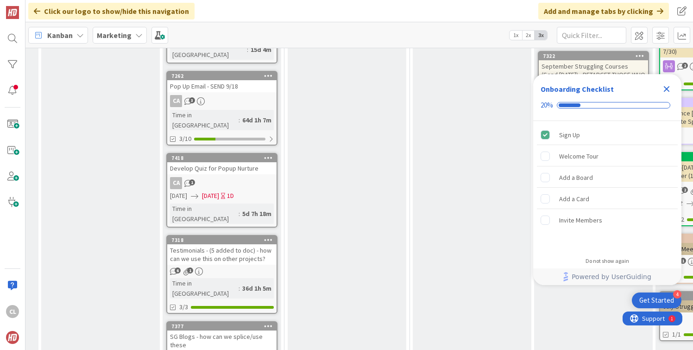
click at [666, 85] on icon "Close Checklist" at bounding box center [666, 88] width 11 height 11
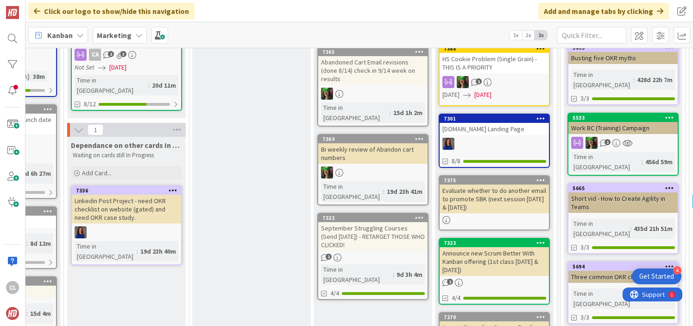
scroll to position [170, 461]
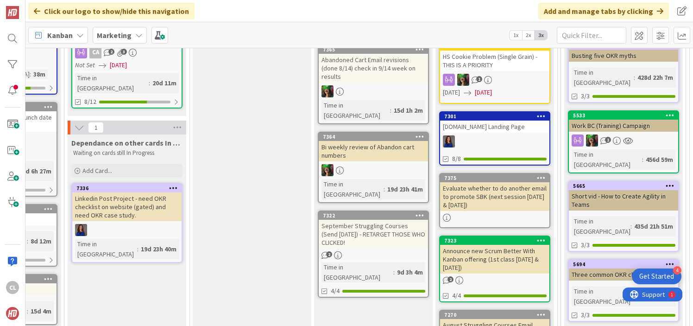
click at [357, 220] on div "September Struggling Courses (Send [DATE]) - RETARGET THOSE WHO CLICKED!" at bounding box center [373, 234] width 109 height 29
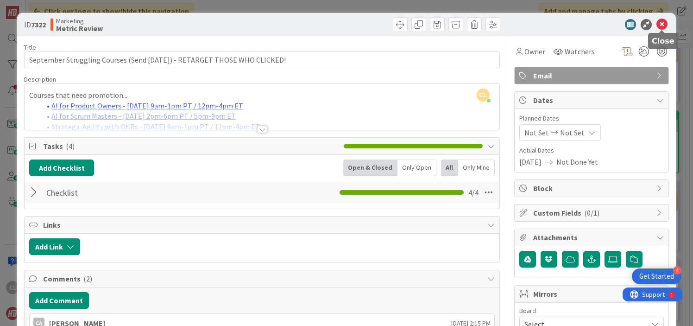
click at [664, 24] on icon at bounding box center [661, 24] width 11 height 11
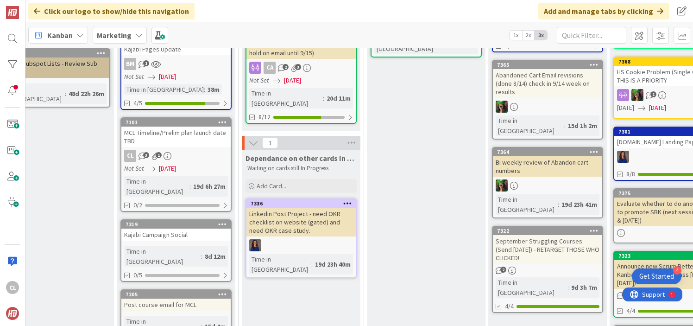
scroll to position [158, 287]
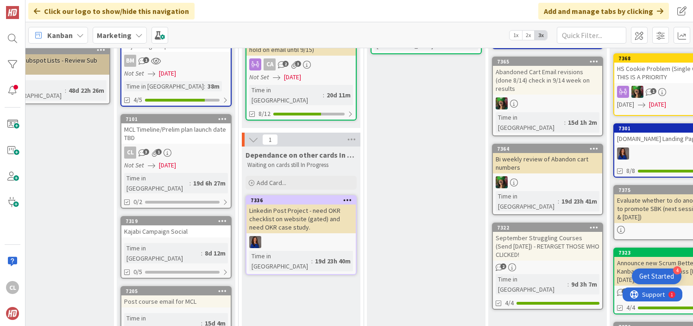
click at [187, 130] on div "MCL Timeline/Prelim plan launch date TBD" at bounding box center [175, 133] width 109 height 20
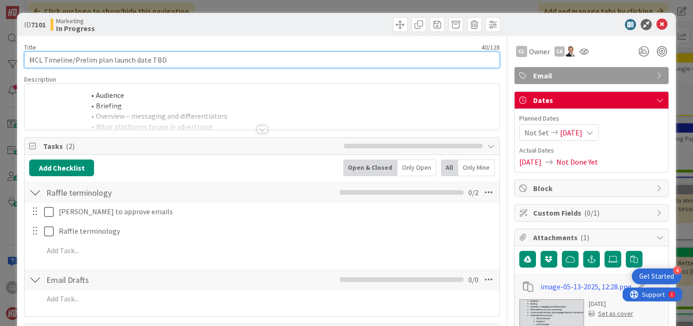
click at [190, 57] on input "MCL Timeline/Prelim plan launch date TBD" at bounding box center [261, 59] width 475 height 17
type input "MCL Timeline/Prelim plan launch date [DATE]"
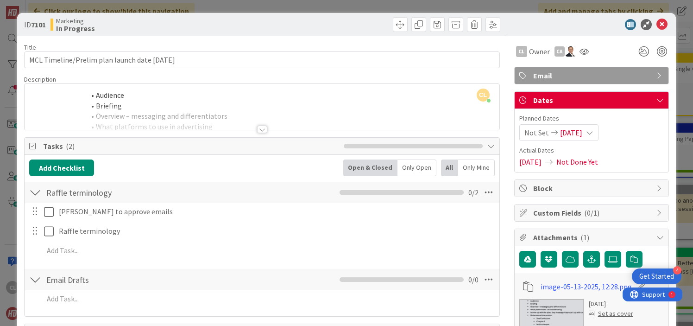
click at [183, 107] on div at bounding box center [262, 118] width 474 height 24
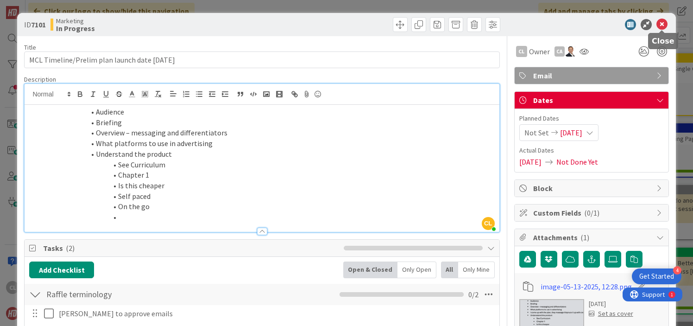
click at [662, 26] on icon at bounding box center [661, 24] width 11 height 11
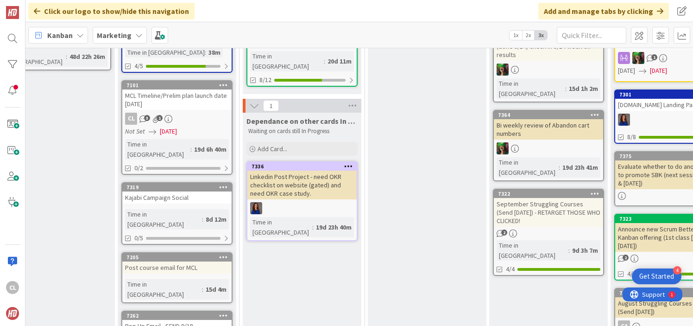
click at [174, 191] on div "Kajabi Campaign Social" at bounding box center [176, 197] width 109 height 12
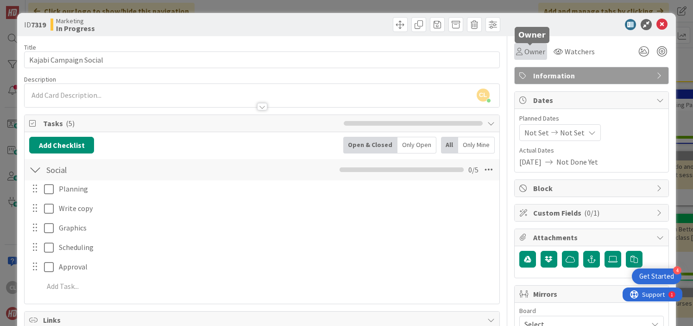
click at [526, 54] on span "Owner" at bounding box center [534, 51] width 21 height 11
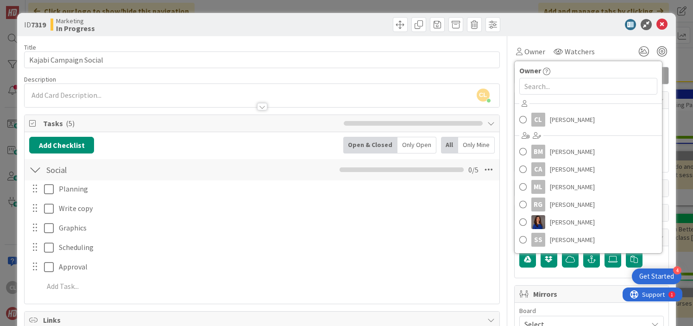
click at [552, 36] on div "Owner Owner [PERSON_NAME] [PERSON_NAME] [PERSON_NAME] CA [PERSON_NAME] ML [PERS…" at bounding box center [591, 48] width 155 height 24
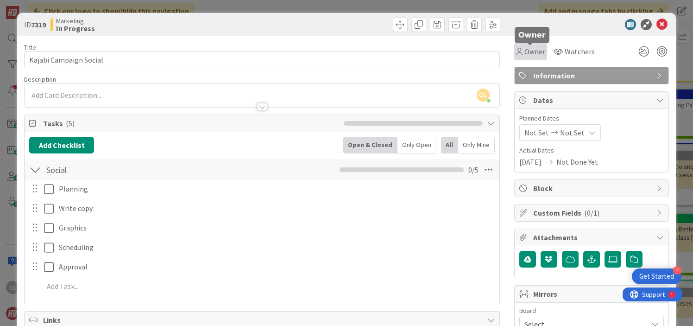
click at [527, 52] on span "Owner" at bounding box center [534, 51] width 21 height 11
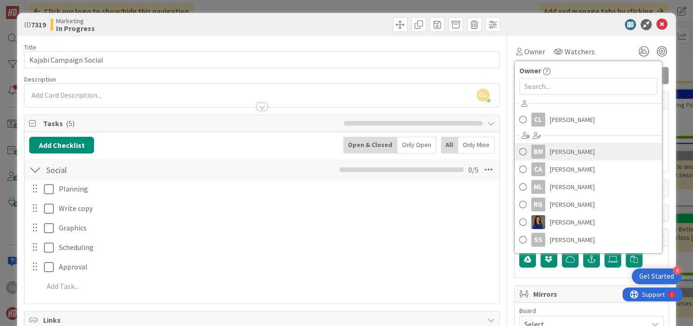
click at [553, 152] on span "[PERSON_NAME]" at bounding box center [572, 152] width 45 height 14
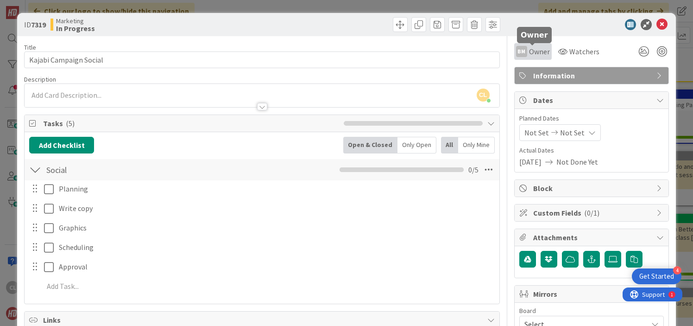
click at [540, 55] on span "Owner" at bounding box center [539, 51] width 21 height 11
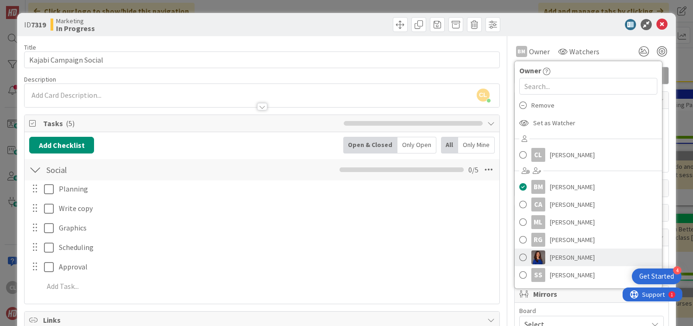
click at [543, 258] on img at bounding box center [538, 257] width 14 height 14
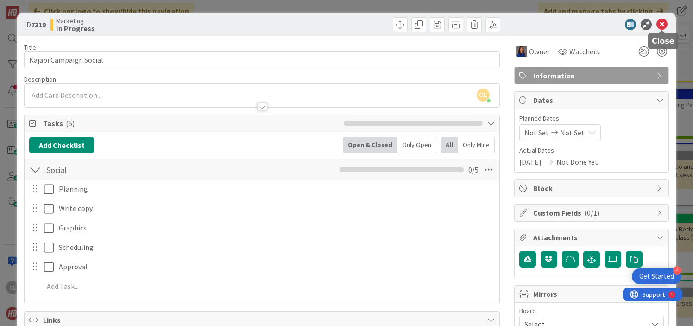
click at [663, 23] on icon at bounding box center [661, 24] width 11 height 11
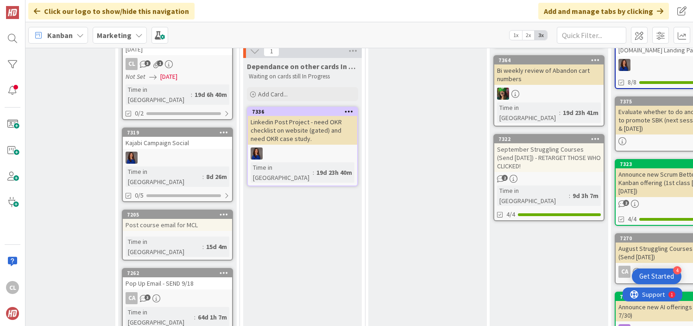
scroll to position [248, 286]
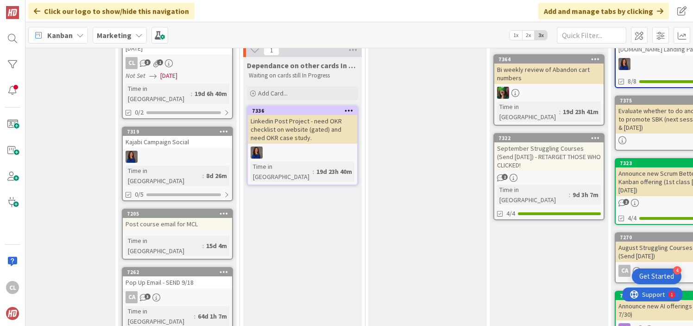
click at [191, 218] on div "Post course email for MCL" at bounding box center [177, 224] width 109 height 12
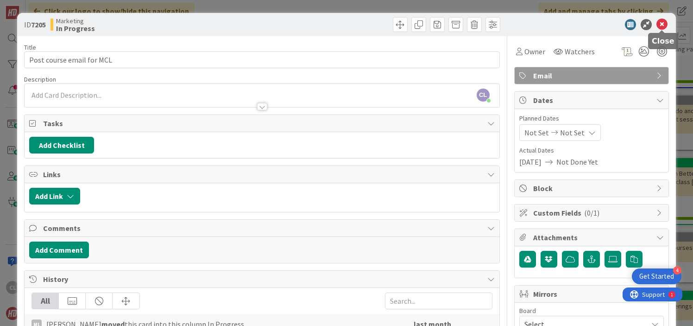
click at [663, 24] on icon at bounding box center [661, 24] width 11 height 11
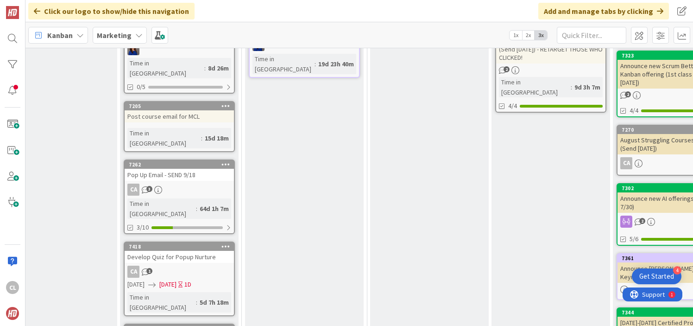
scroll to position [357, 284]
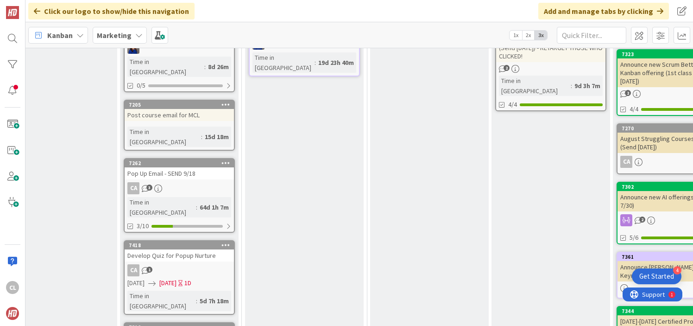
click at [187, 158] on link "7262 Pop Up Email - SEND 9/18 CA 3 Time in [GEOGRAPHIC_DATA] : 64d 1h 7m 3/10" at bounding box center [179, 195] width 111 height 75
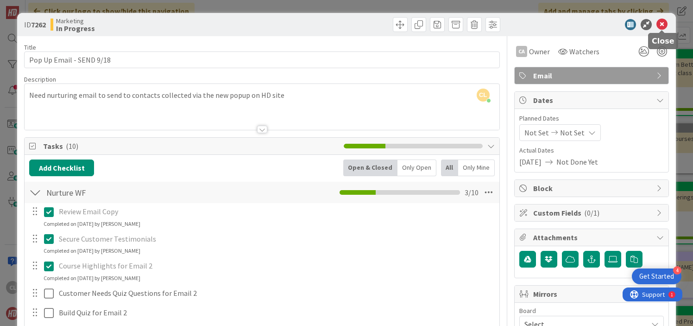
click at [665, 21] on icon at bounding box center [661, 24] width 11 height 11
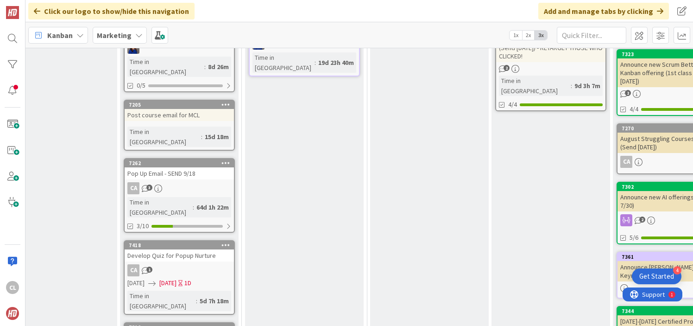
click at [197, 182] on div "CA 3" at bounding box center [179, 188] width 109 height 12
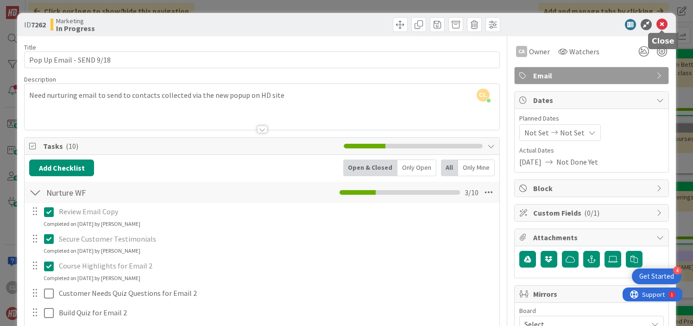
click at [665, 22] on icon at bounding box center [661, 24] width 11 height 11
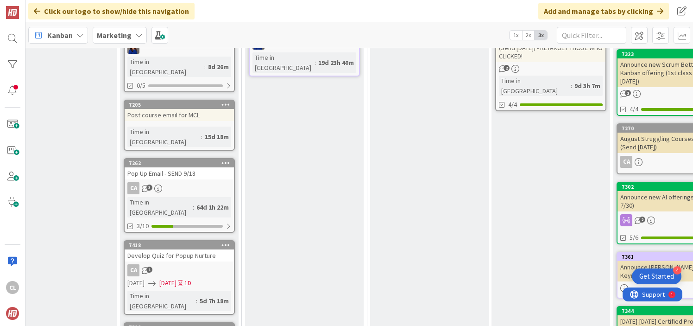
click at [198, 249] on div "Develop Quiz for Popup Nurture" at bounding box center [179, 255] width 109 height 12
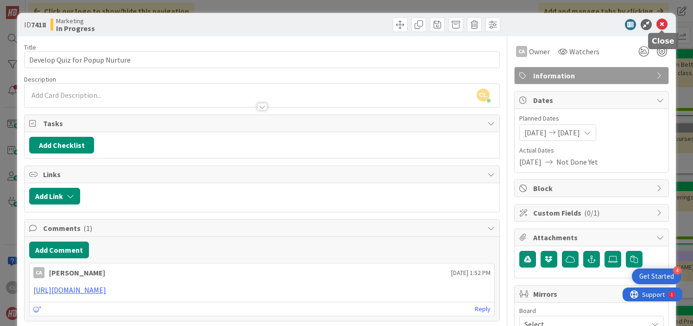
click at [662, 23] on icon at bounding box center [661, 24] width 11 height 11
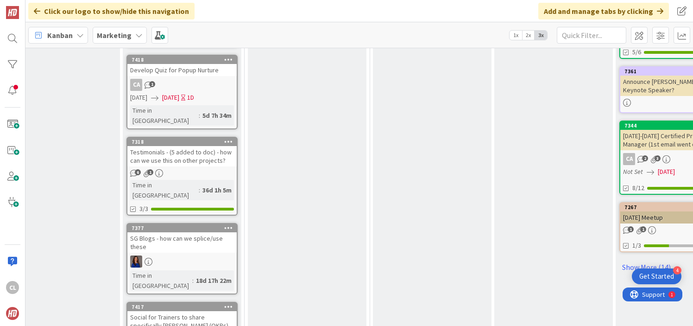
scroll to position [544, 281]
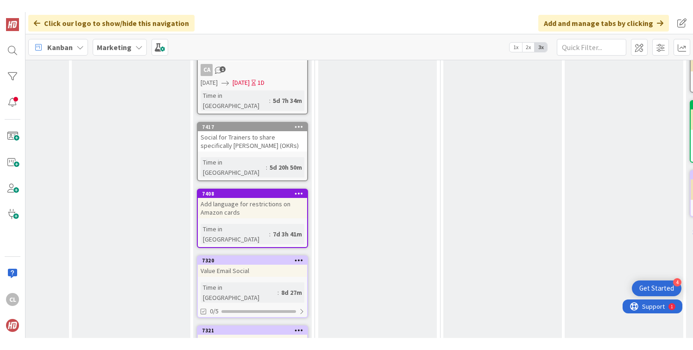
scroll to position [543, 211]
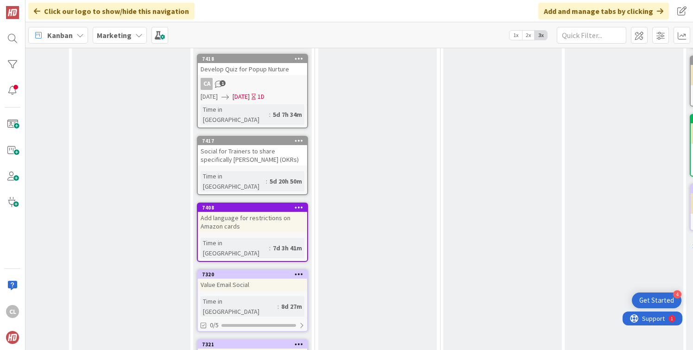
drag, startPoint x: 181, startPoint y: 98, endPoint x: 254, endPoint y: 2, distance: 120.7
